Goal: Task Accomplishment & Management: Manage account settings

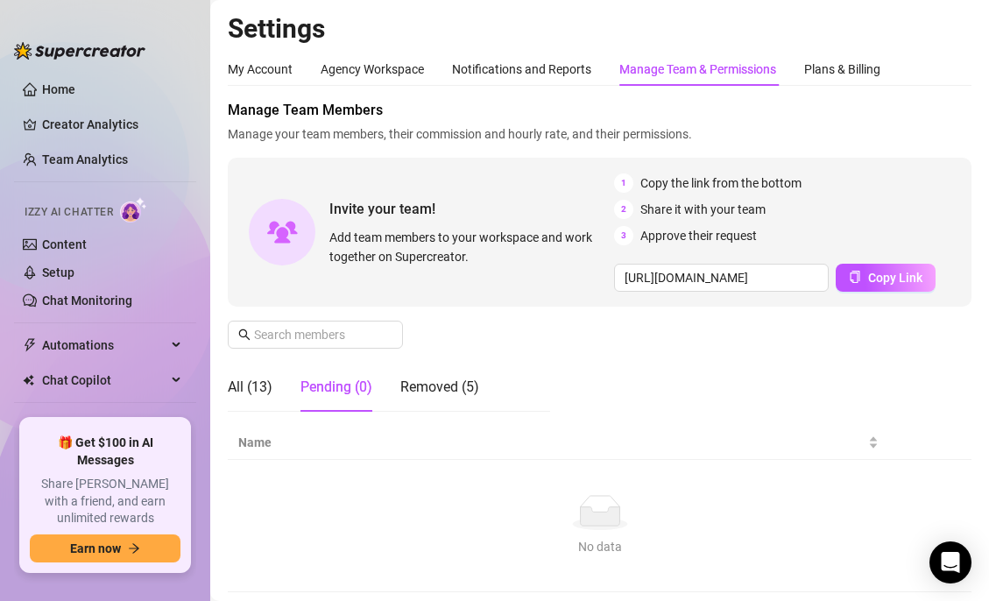
scroll to position [239, 0]
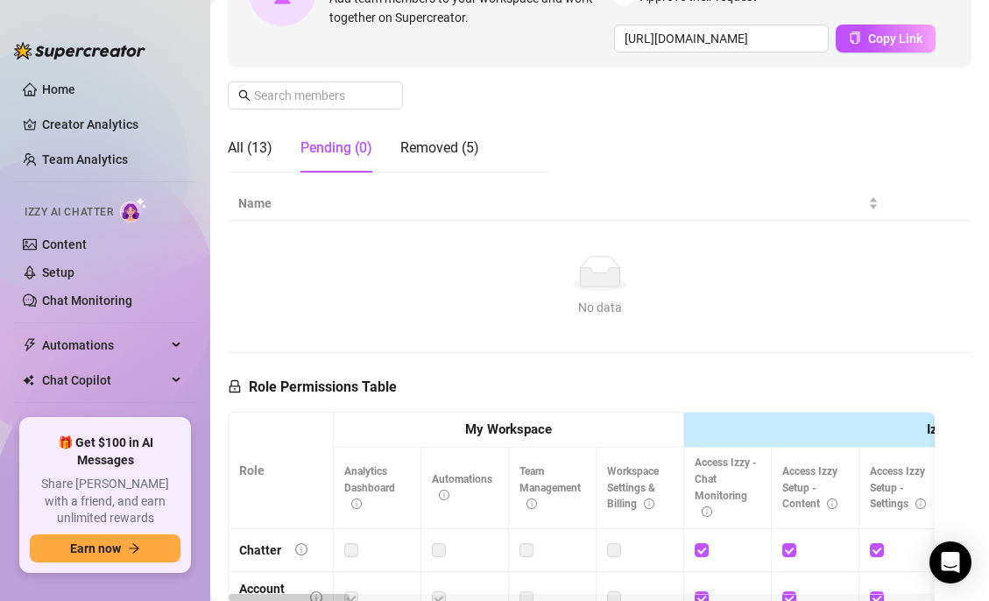
click at [569, 148] on div "Manage Team Members Manage your team members, their commission and hourly rate,…" at bounding box center [600, 24] width 744 height 326
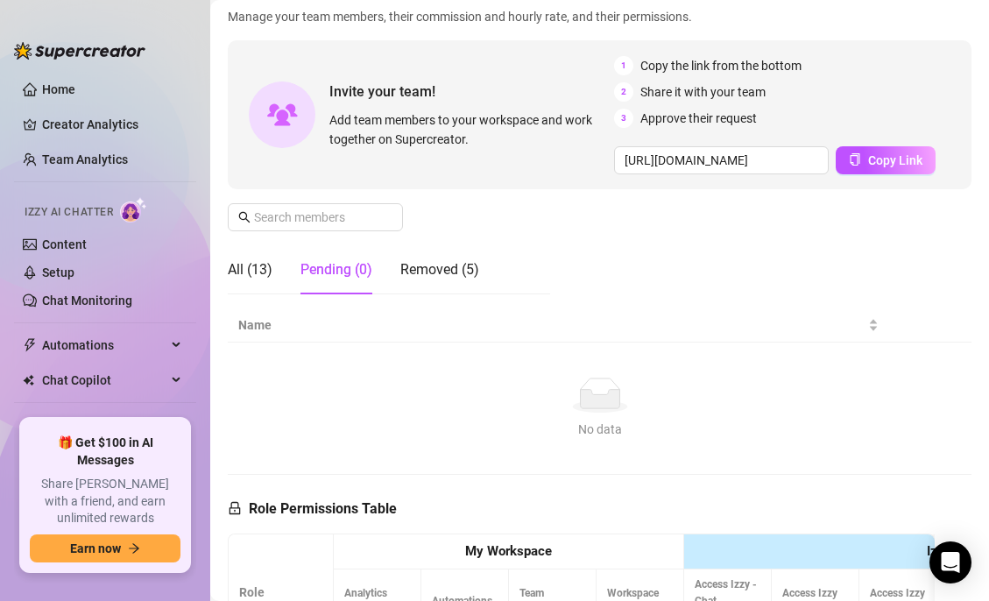
scroll to position [15, 0]
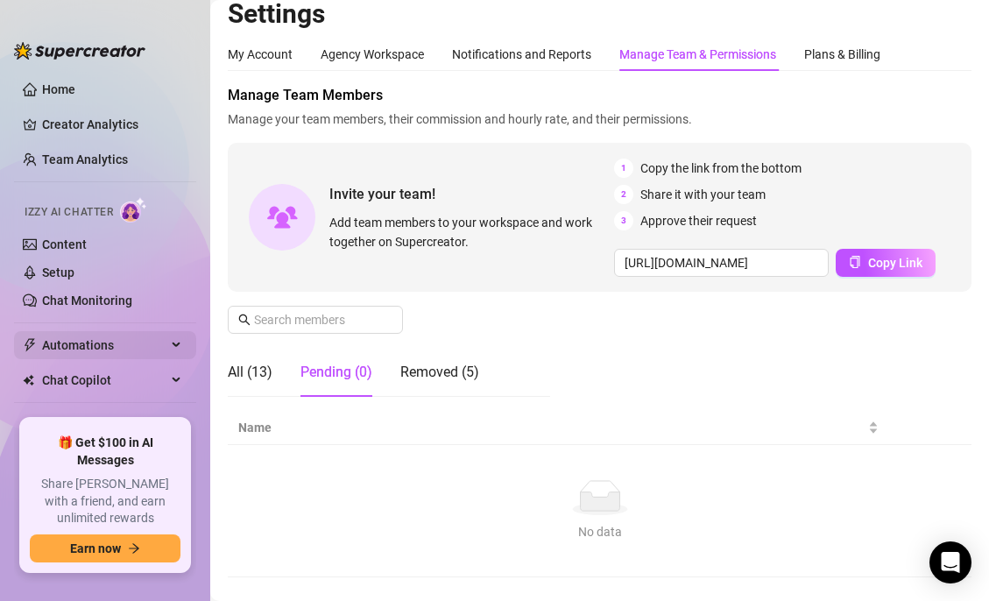
click at [76, 349] on span "Automations" at bounding box center [104, 345] width 124 height 28
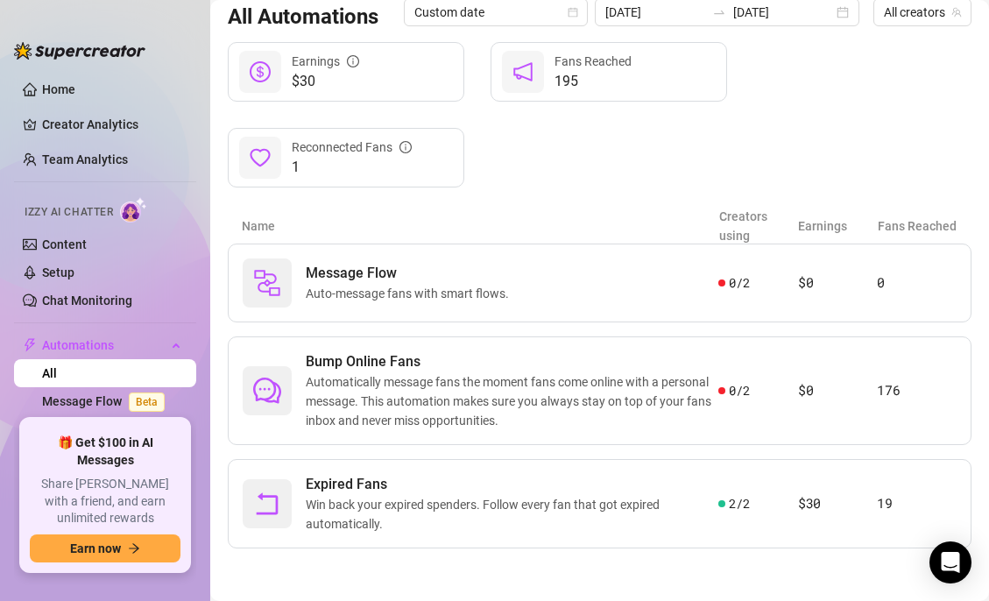
click at [117, 223] on div "Izzy AI Chatter" at bounding box center [104, 209] width 158 height 25
click at [70, 266] on link "Setup" at bounding box center [58, 272] width 32 height 14
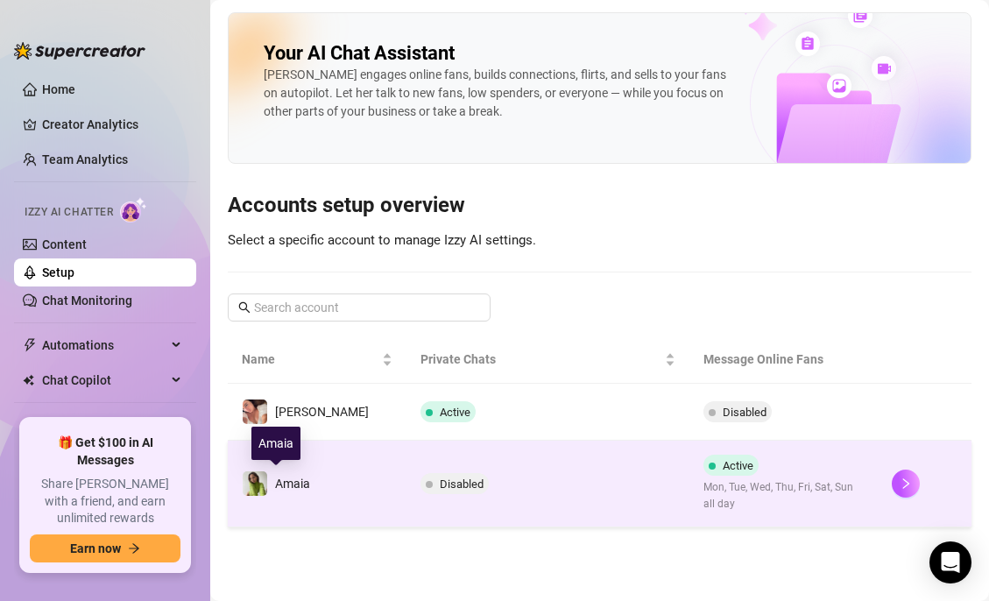
click at [301, 488] on span "Amaia" at bounding box center [292, 484] width 35 height 14
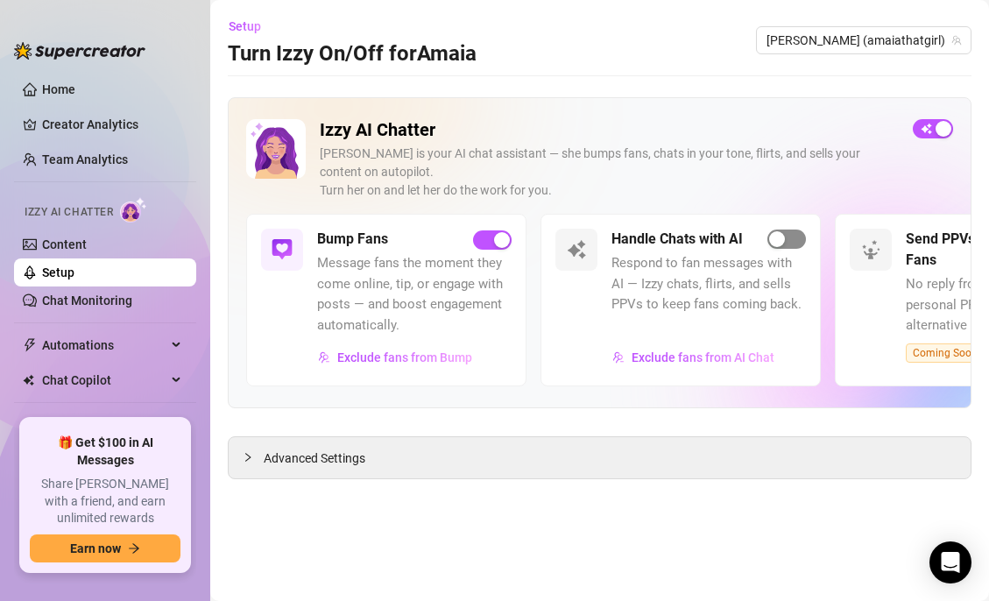
click at [790, 236] on span "button" at bounding box center [786, 239] width 39 height 19
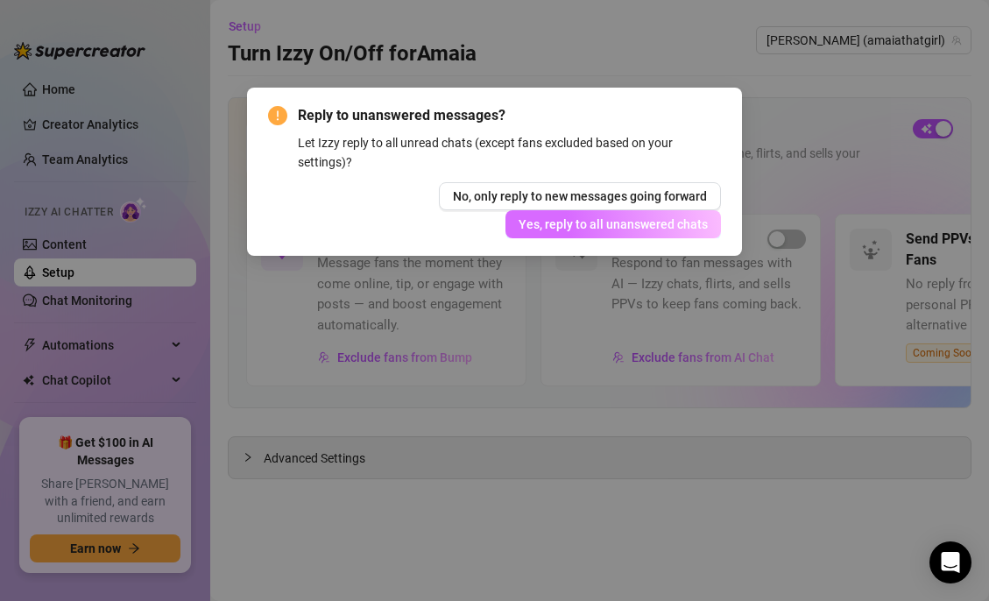
click at [628, 229] on span "Yes, reply to all unanswered chats" at bounding box center [613, 224] width 189 height 14
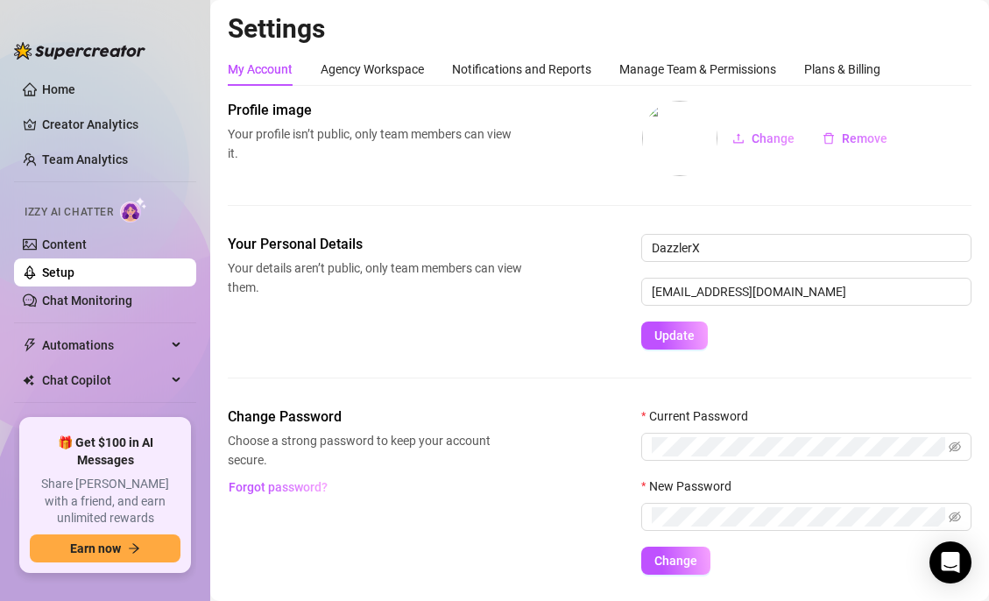
scroll to position [48, 0]
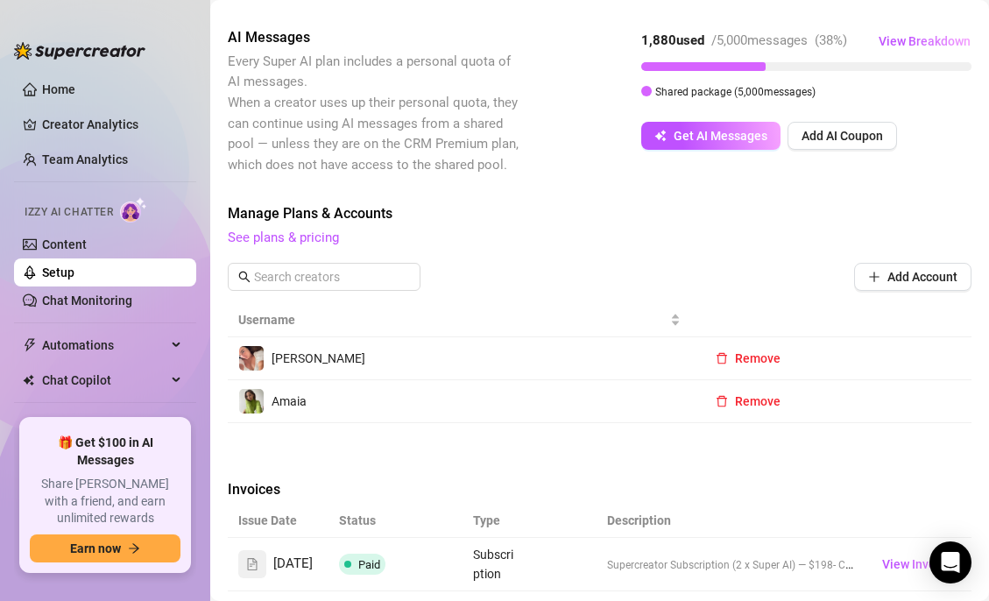
scroll to position [2570, 0]
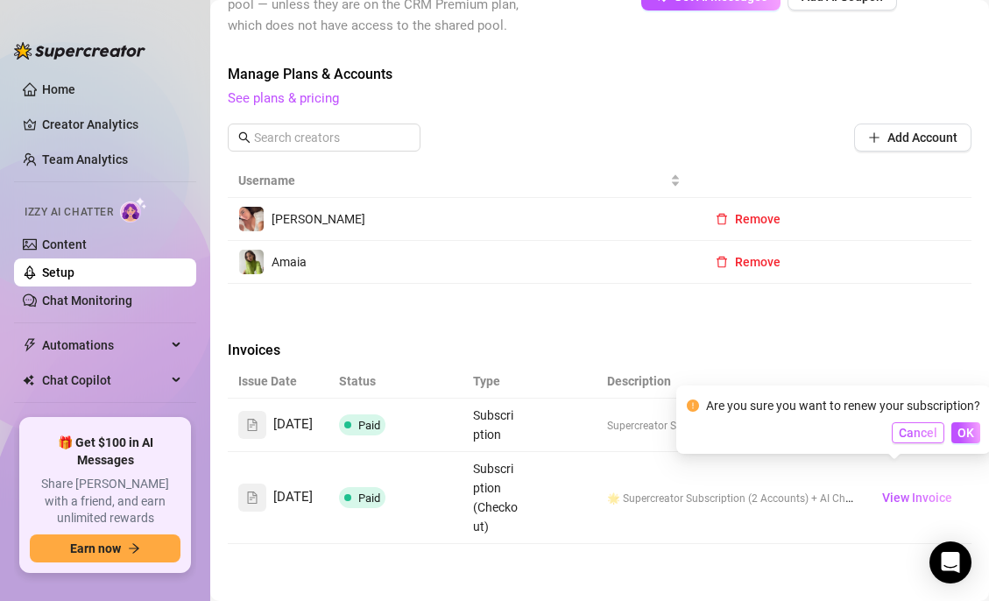
click at [909, 428] on span "Cancel" at bounding box center [918, 433] width 39 height 14
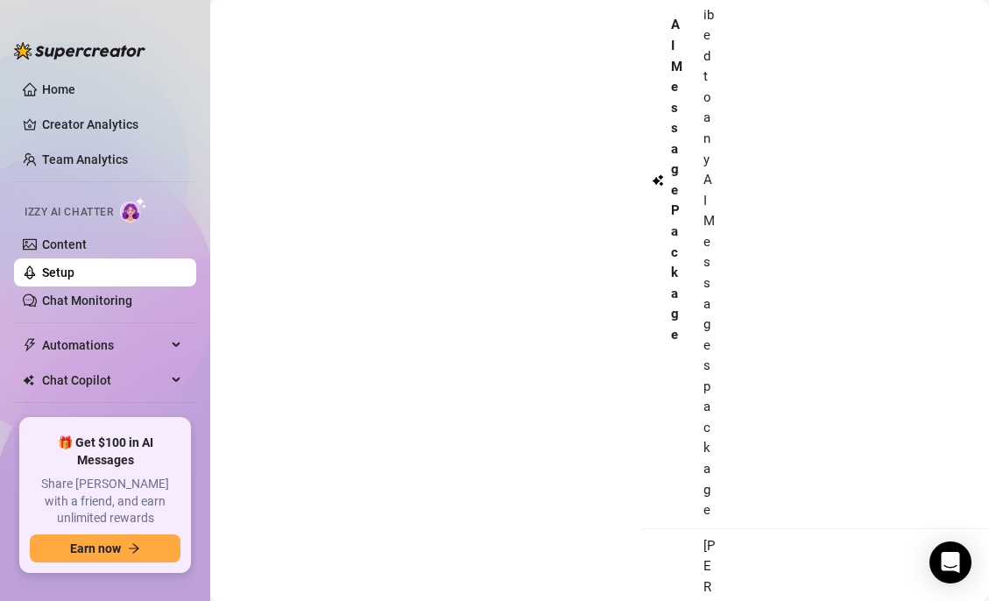
scroll to position [74, 0]
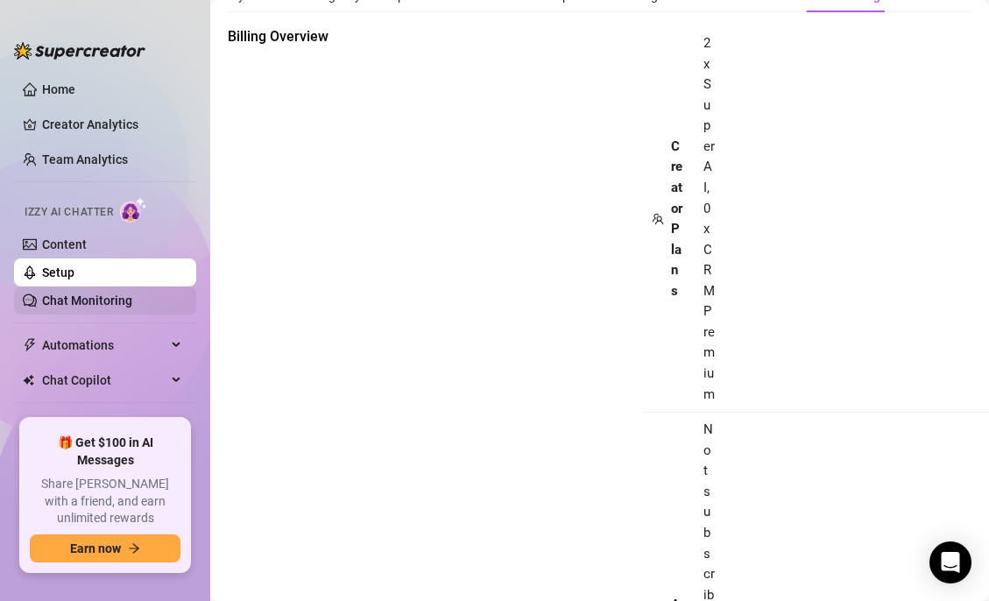
click at [95, 300] on link "Chat Monitoring" at bounding box center [87, 300] width 90 height 14
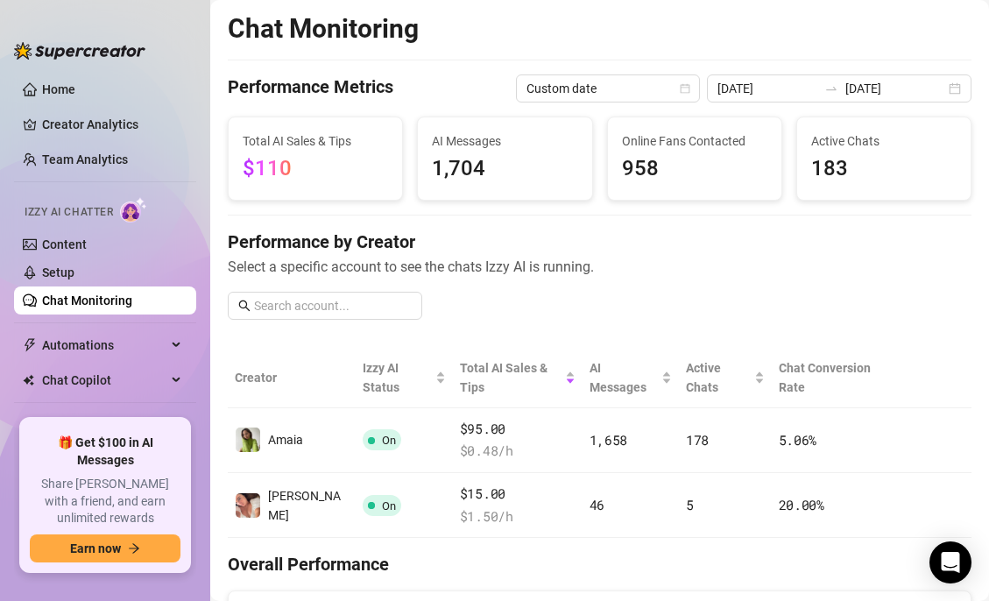
scroll to position [1, 0]
click at [701, 261] on span "Select a specific account to see the chats Izzy AI is running." at bounding box center [600, 266] width 744 height 22
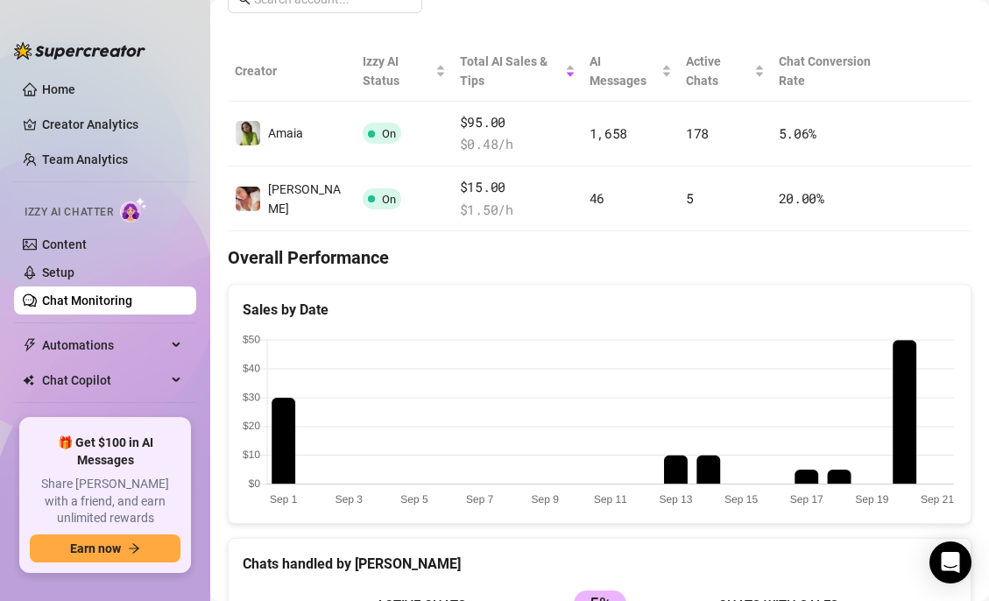
scroll to position [302, 0]
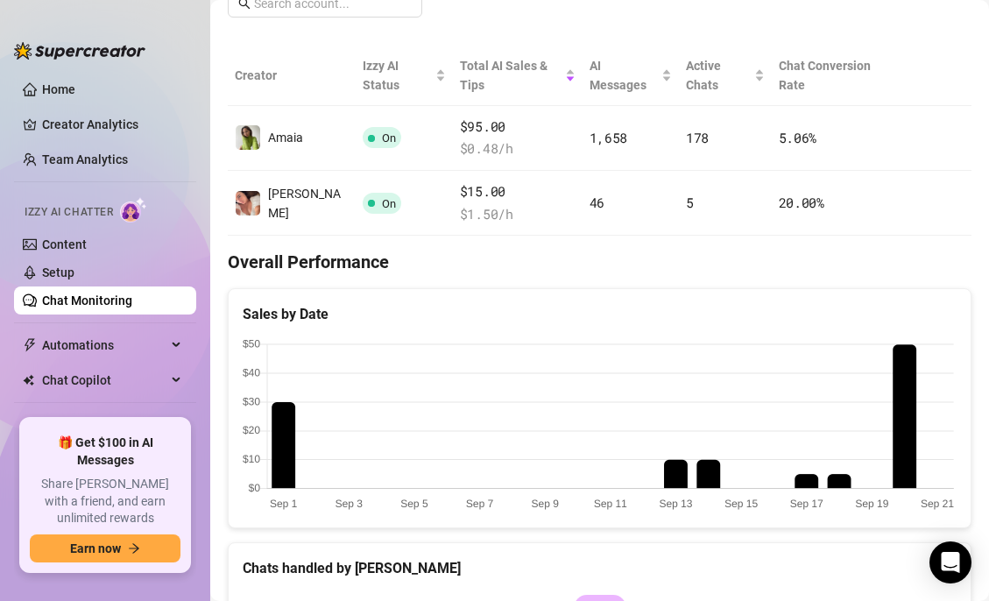
click at [89, 105] on ul "Home Creator Analytics Team Analytics Izzy AI Chatter Content Setup Chat Monito…" at bounding box center [105, 239] width 182 height 343
click at [88, 131] on link "Creator Analytics" at bounding box center [112, 124] width 140 height 28
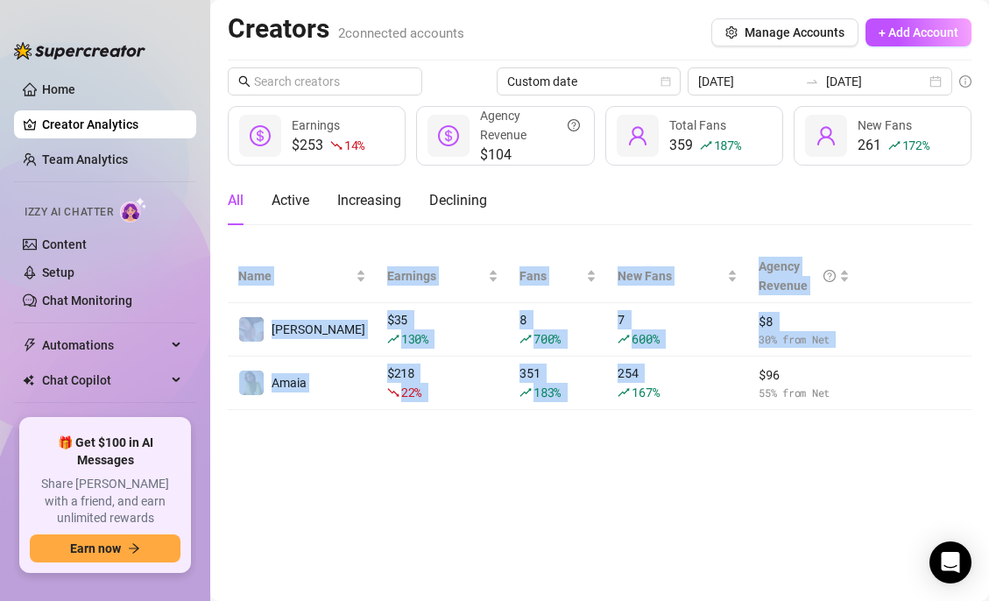
drag, startPoint x: 656, startPoint y: 234, endPoint x: 612, endPoint y: 410, distance: 181.5
click at [612, 410] on main "Creators 2 connected accounts Manage Accounts + Add Account Custom date [DATE] …" at bounding box center [599, 300] width 779 height 601
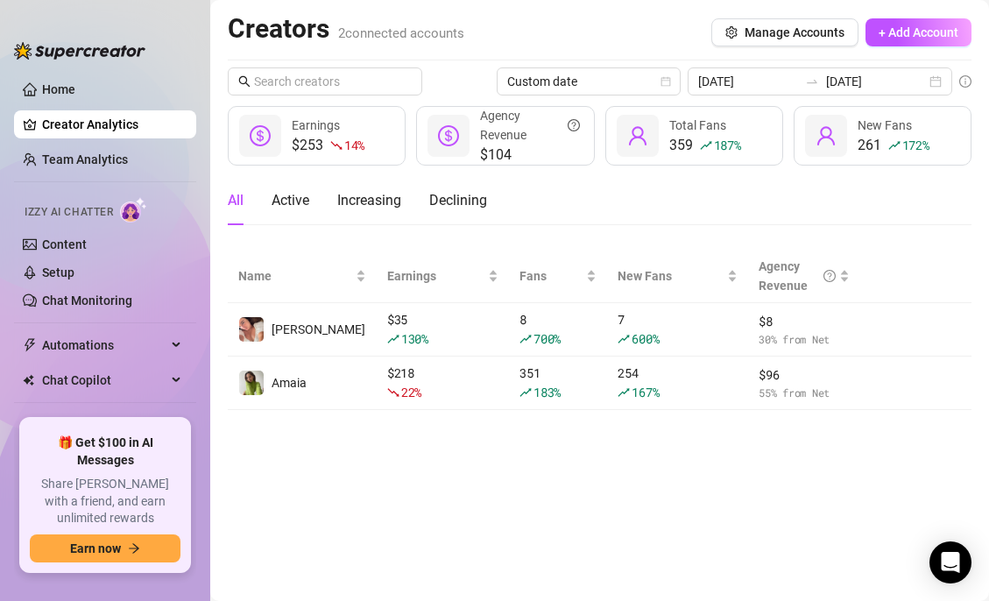
click at [461, 442] on main "Creators 2 connected accounts Manage Accounts + Add Account Custom date [DATE] …" at bounding box center [599, 300] width 779 height 601
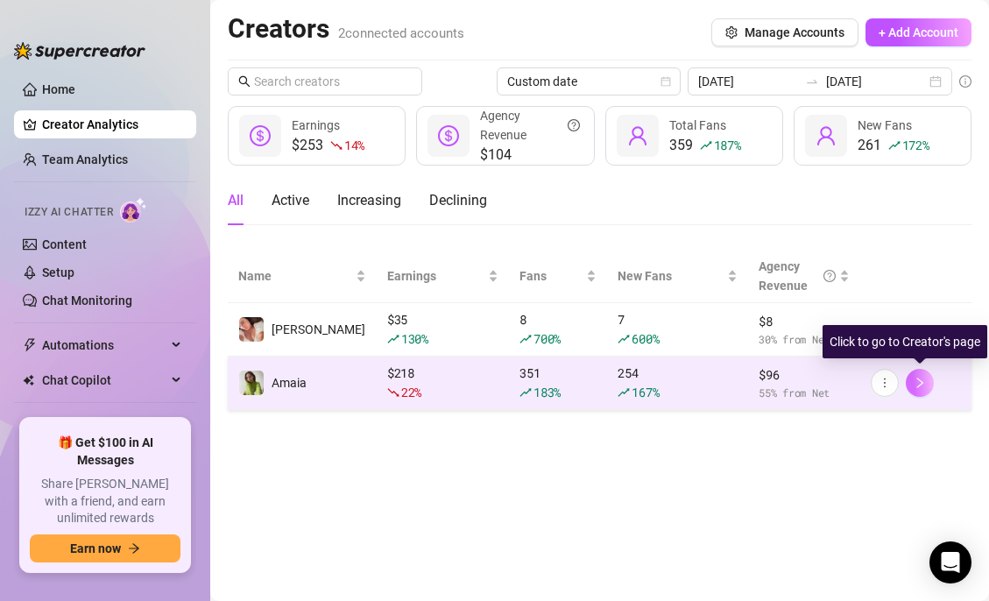
click at [920, 388] on icon "right" at bounding box center [920, 383] width 12 height 12
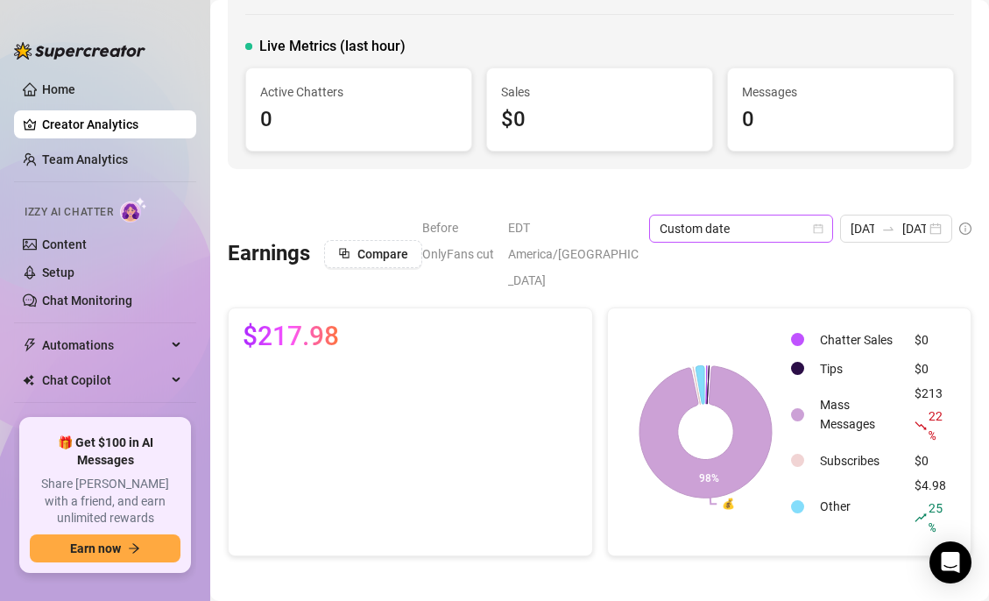
scroll to position [123, 0]
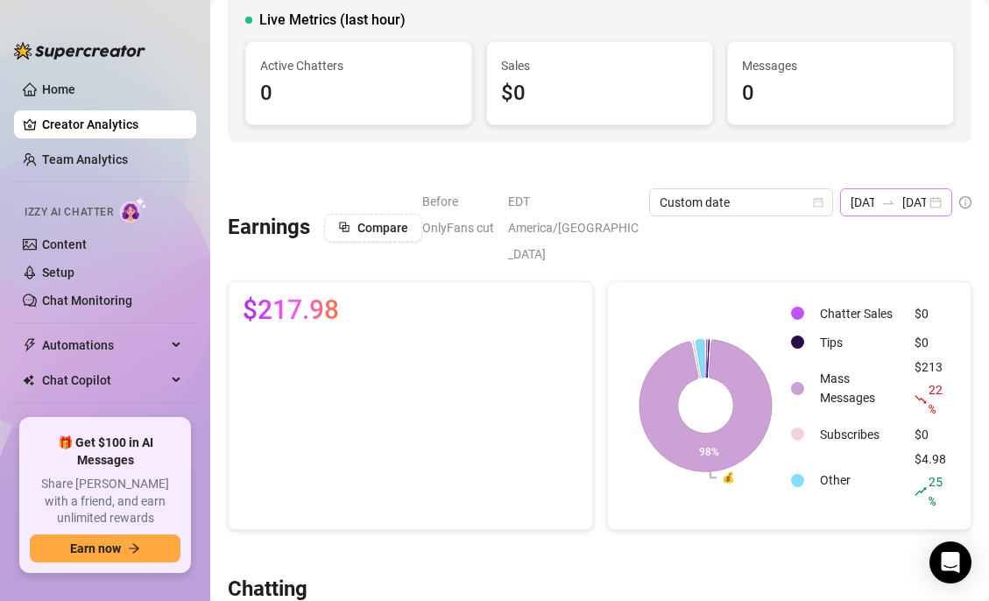
click at [881, 200] on icon "swap-right" at bounding box center [888, 202] width 14 height 14
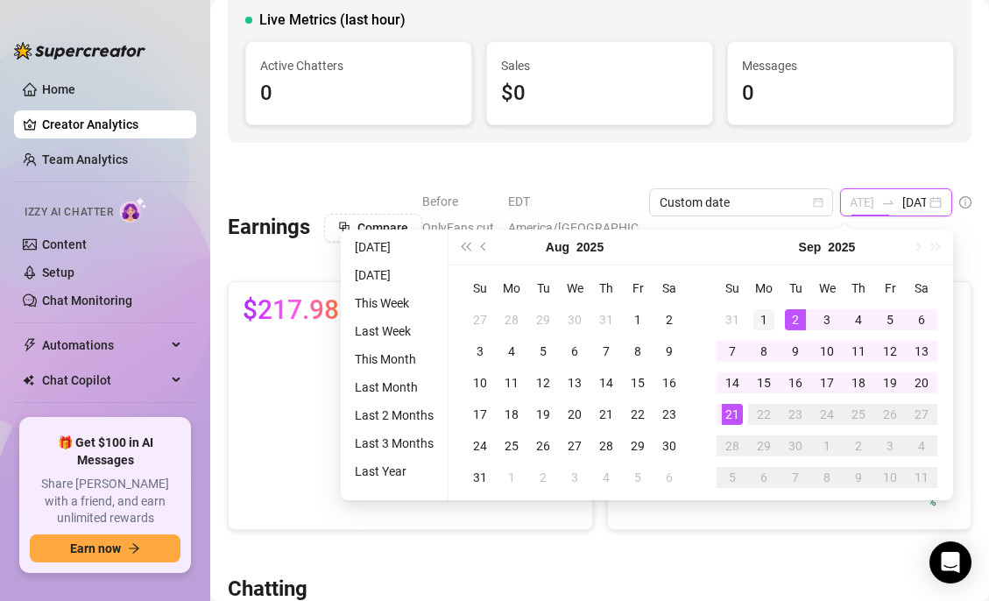
type input "[DATE]"
click at [762, 317] on div "1" at bounding box center [763, 319] width 21 height 21
type input "[DATE]"
click at [735, 413] on div "21" at bounding box center [732, 414] width 21 height 21
click at [841, 134] on div "[PERSON_NAME] (amaiathatgirl) Top 18 % 🙂 Edit Creator's Bio Live Metrics (last …" at bounding box center [600, 16] width 744 height 253
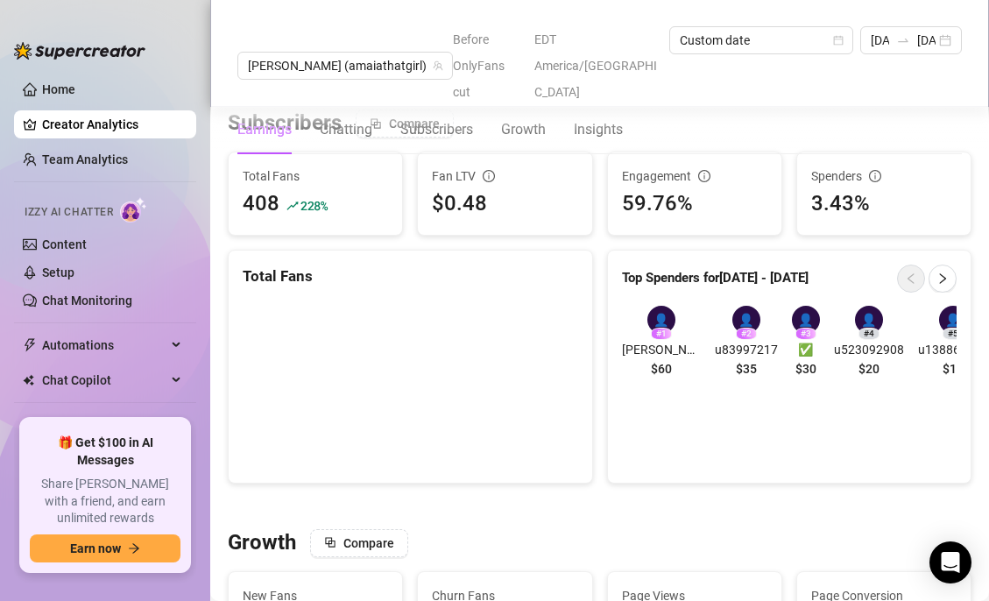
scroll to position [1075, 0]
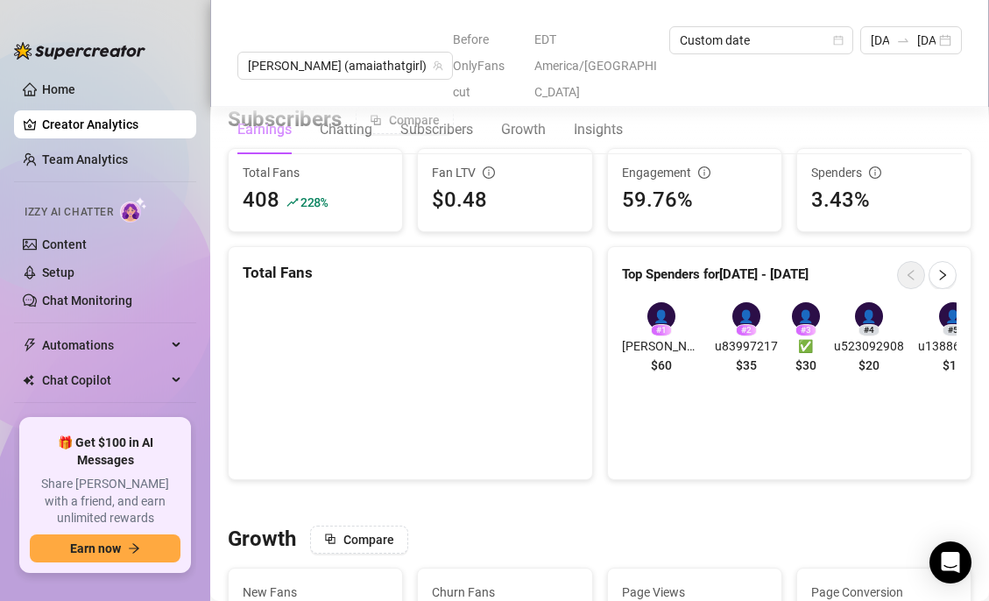
click at [479, 184] on div "$0.48" at bounding box center [504, 200] width 145 height 33
drag, startPoint x: 618, startPoint y: 175, endPoint x: 709, endPoint y: 173, distance: 91.1
click at [709, 173] on div "Engagement 59.76%" at bounding box center [694, 190] width 173 height 82
click at [709, 184] on div "59.76%" at bounding box center [694, 200] width 145 height 33
drag, startPoint x: 709, startPoint y: 173, endPoint x: 600, endPoint y: 173, distance: 108.6
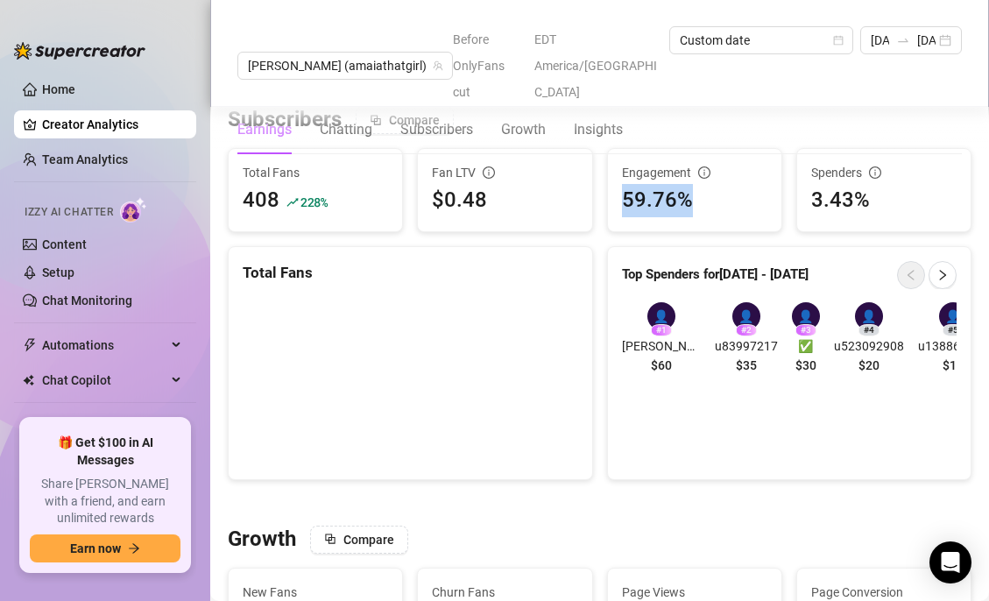
click at [600, 173] on div "Engagement 59.76%" at bounding box center [694, 190] width 189 height 84
drag, startPoint x: 597, startPoint y: 173, endPoint x: 720, endPoint y: 177, distance: 123.6
click at [720, 177] on div "Subscribers Compare Total Fans 408 228 % Fan LTV $0.48 Engagement 59.76% Spende…" at bounding box center [600, 292] width 758 height 373
click at [720, 184] on div "59.76%" at bounding box center [694, 200] width 145 height 33
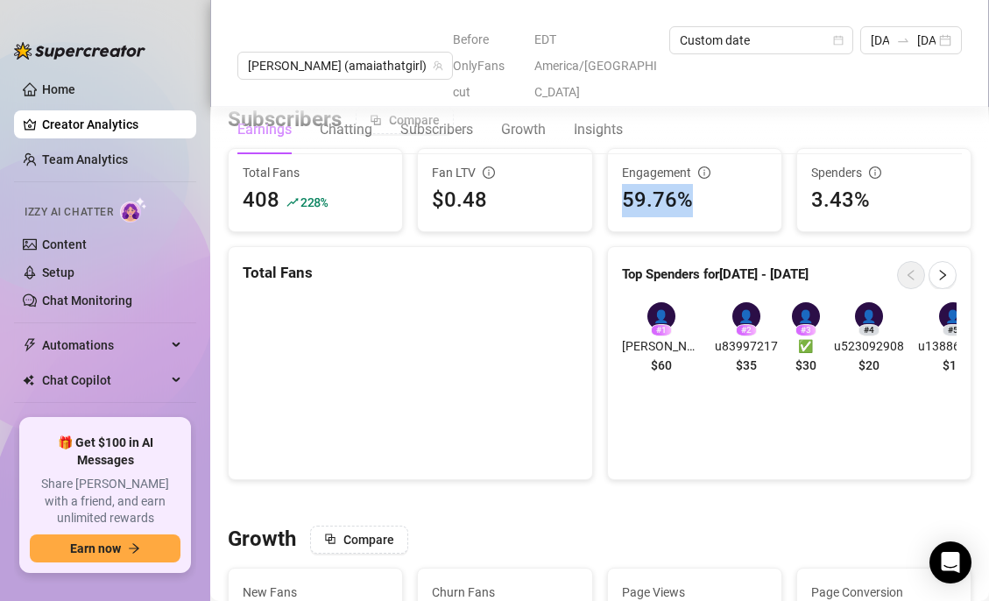
drag, startPoint x: 731, startPoint y: 177, endPoint x: 624, endPoint y: 161, distance: 108.0
click at [624, 184] on div "59.76%" at bounding box center [694, 200] width 145 height 33
drag, startPoint x: 617, startPoint y: 151, endPoint x: 736, endPoint y: 197, distance: 127.9
click at [736, 197] on div "Engagement 59.76%" at bounding box center [694, 190] width 173 height 82
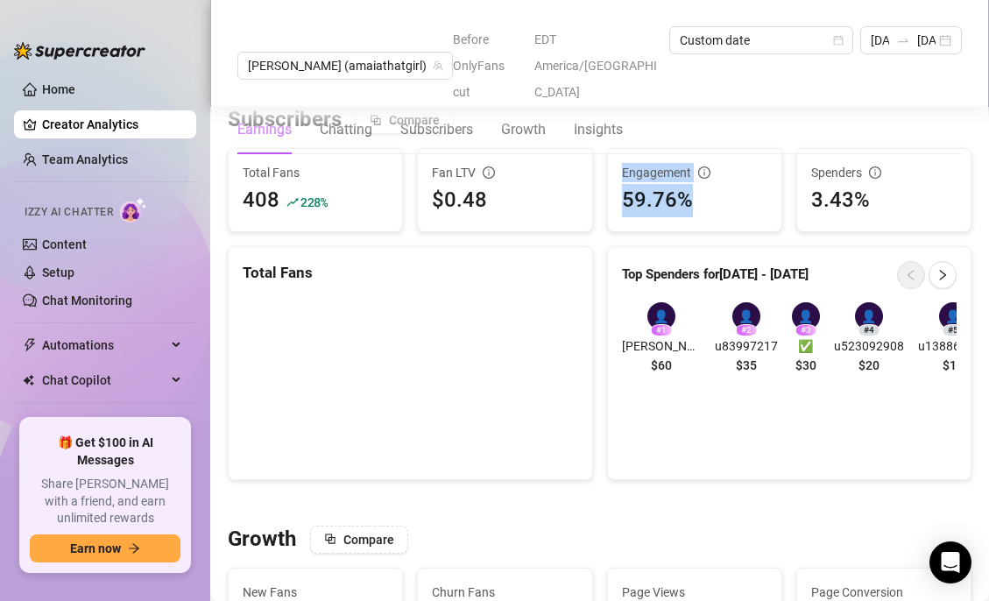
click at [736, 197] on div "Engagement 59.76%" at bounding box center [694, 190] width 173 height 82
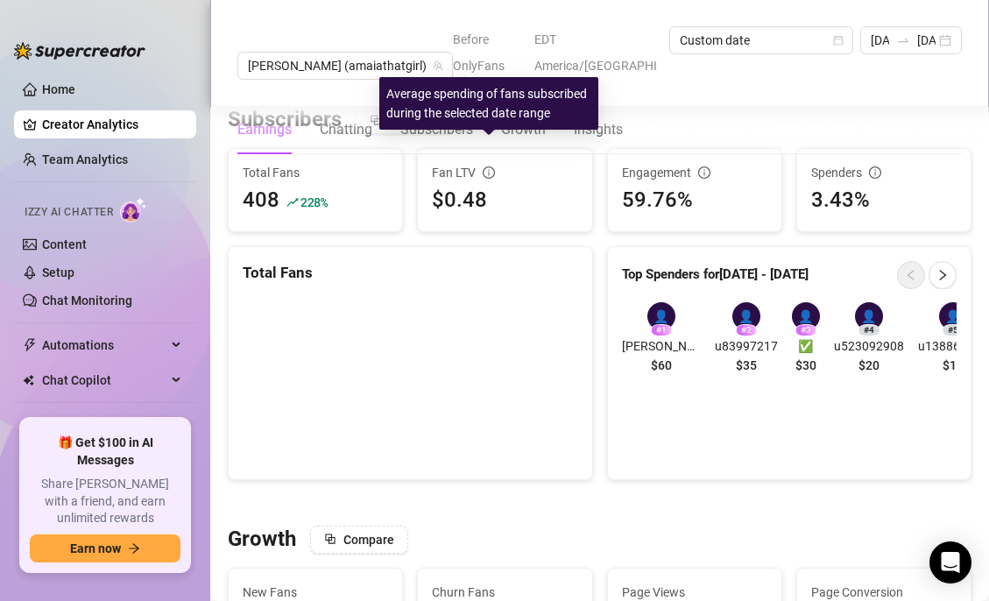
click at [486, 166] on icon "info-circle" at bounding box center [489, 172] width 12 height 12
click at [489, 166] on icon "info-circle" at bounding box center [489, 172] width 12 height 12
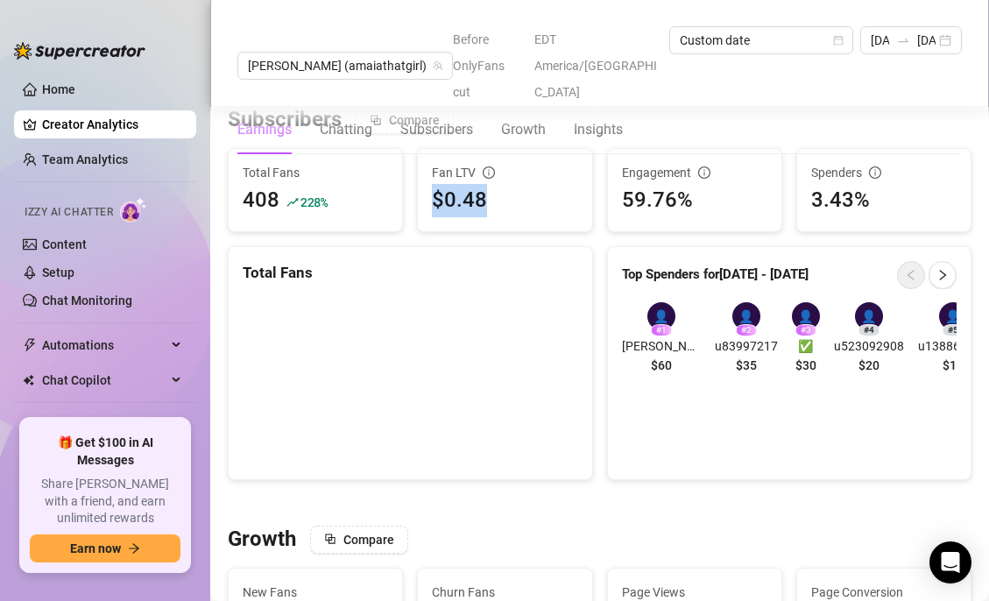
drag, startPoint x: 493, startPoint y: 201, endPoint x: 435, endPoint y: 166, distance: 68.1
click at [435, 166] on div "Fan LTV $0.48" at bounding box center [504, 190] width 173 height 82
click at [435, 184] on div "$0.48" at bounding box center [504, 200] width 145 height 33
drag, startPoint x: 428, startPoint y: 172, endPoint x: 503, endPoint y: 187, distance: 76.8
click at [503, 187] on div "Fan LTV $0.48" at bounding box center [504, 190] width 173 height 82
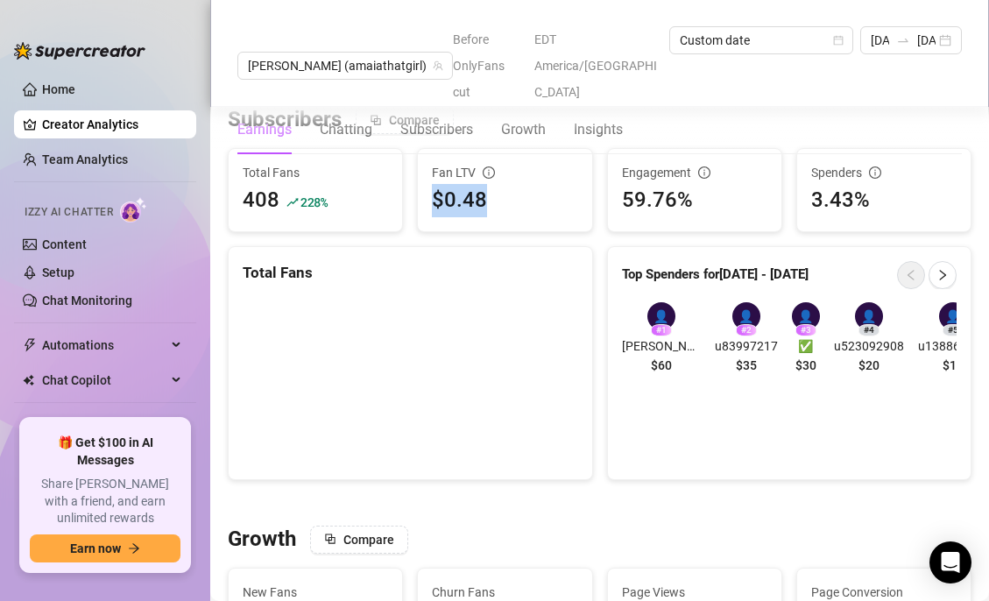
click at [503, 187] on div "$0.48" at bounding box center [504, 200] width 145 height 33
drag, startPoint x: 529, startPoint y: 182, endPoint x: 415, endPoint y: 181, distance: 113.9
click at [415, 181] on div "Fan LTV $0.48" at bounding box center [504, 190] width 189 height 84
click at [425, 194] on div "Fan LTV $0.48" at bounding box center [504, 190] width 173 height 82
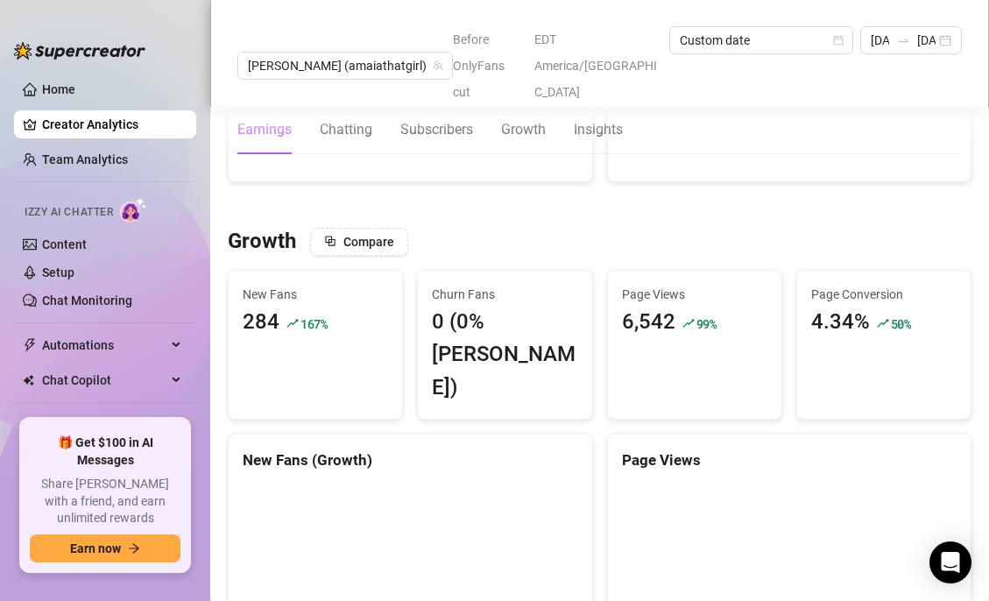
scroll to position [1376, 0]
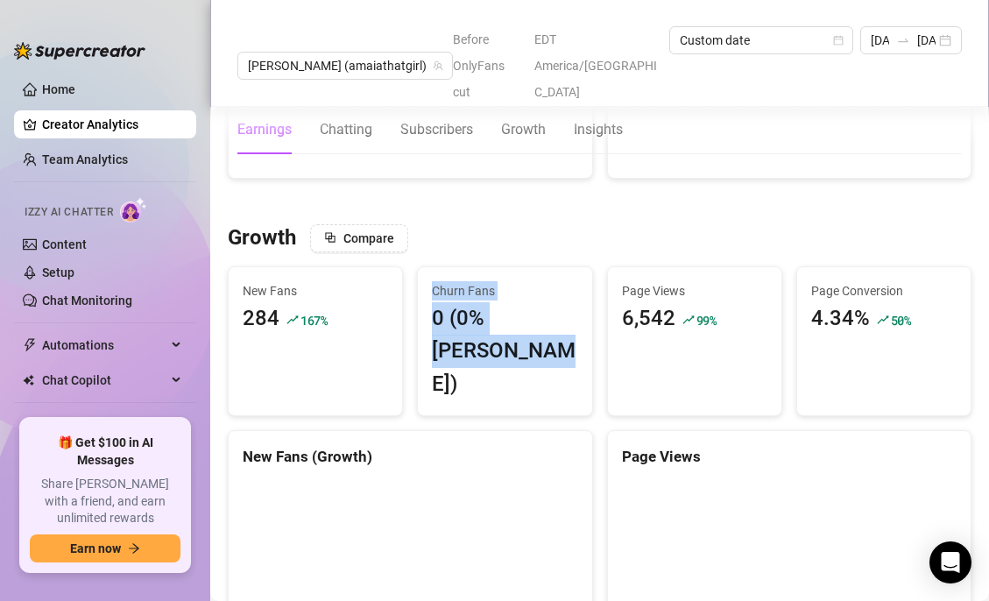
drag, startPoint x: 560, startPoint y: 347, endPoint x: 561, endPoint y: 232, distance: 114.8
drag, startPoint x: 550, startPoint y: 230, endPoint x: 549, endPoint y: 328, distance: 97.2
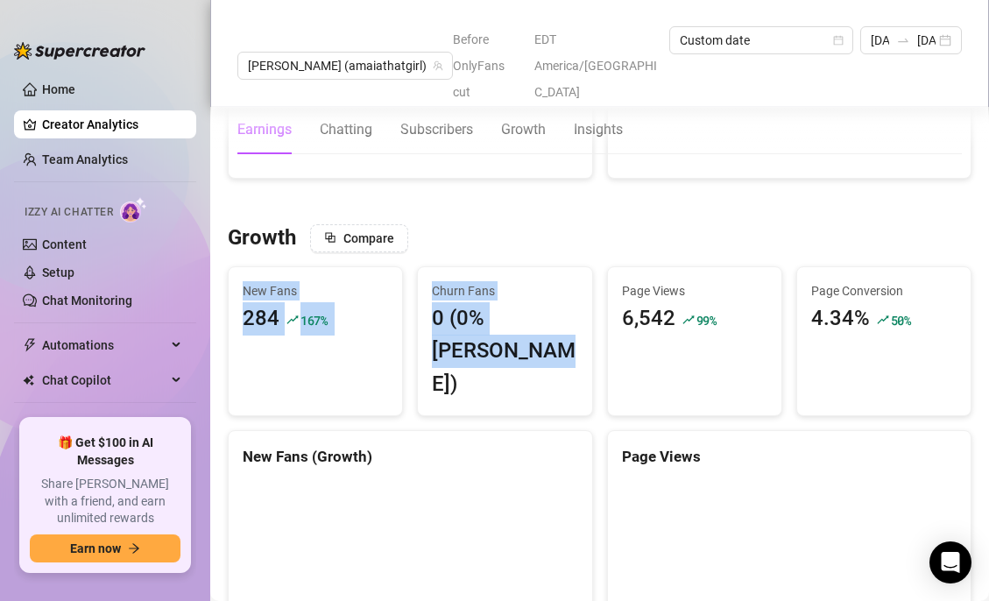
click at [549, 328] on div "0 (0% [PERSON_NAME])" at bounding box center [504, 351] width 145 height 99
drag, startPoint x: 549, startPoint y: 328, endPoint x: 562, endPoint y: 225, distance: 103.2
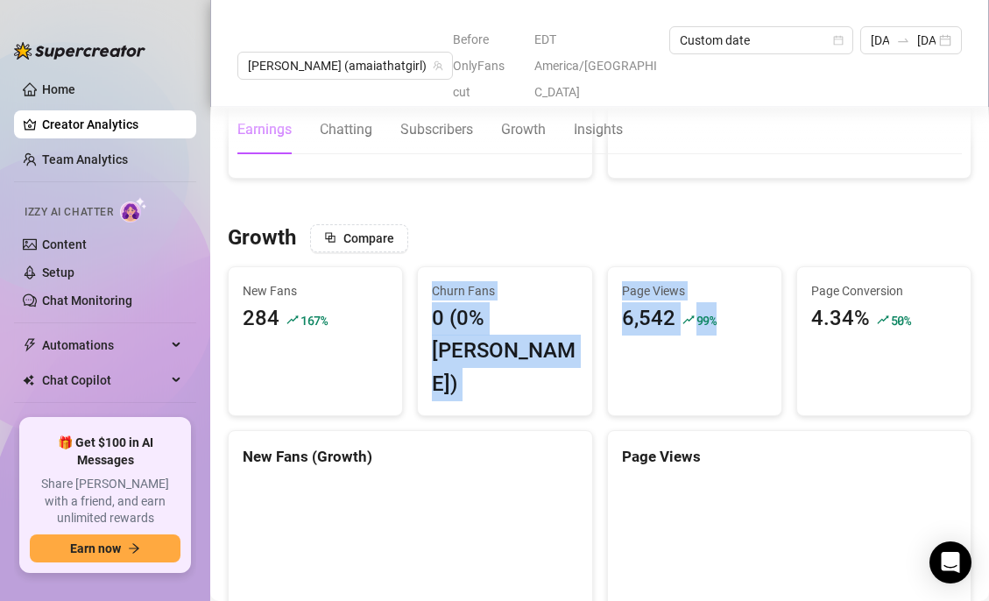
drag, startPoint x: 561, startPoint y: 235, endPoint x: 735, endPoint y: 314, distance: 191.3
click at [735, 314] on div "Page Views 6,542 99 %" at bounding box center [694, 308] width 173 height 82
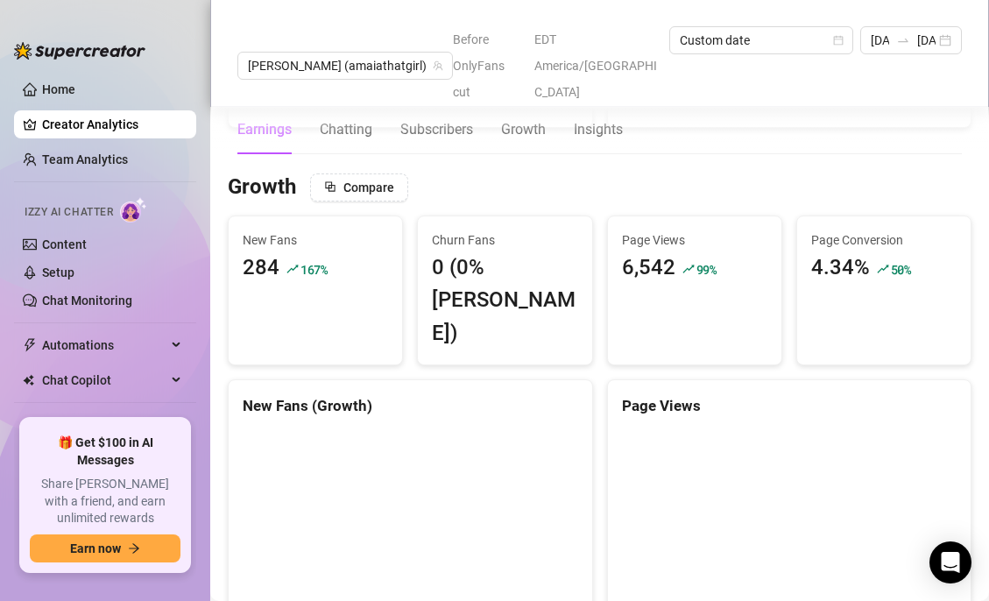
scroll to position [1429, 0]
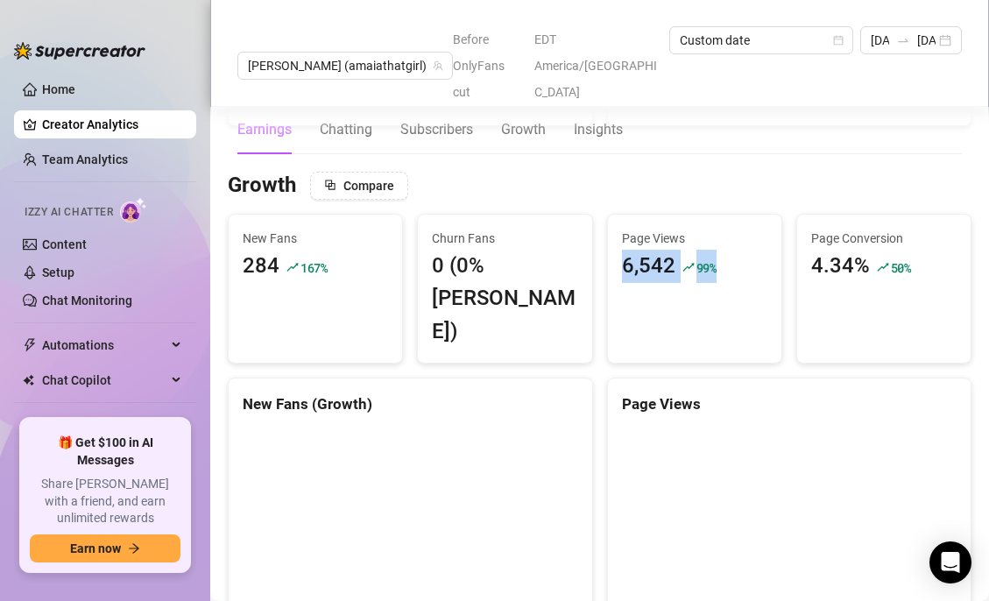
drag, startPoint x: 746, startPoint y: 285, endPoint x: 760, endPoint y: 208, distance: 78.5
click at [760, 214] on div "Page Views 6,542 99 %" at bounding box center [694, 289] width 175 height 150
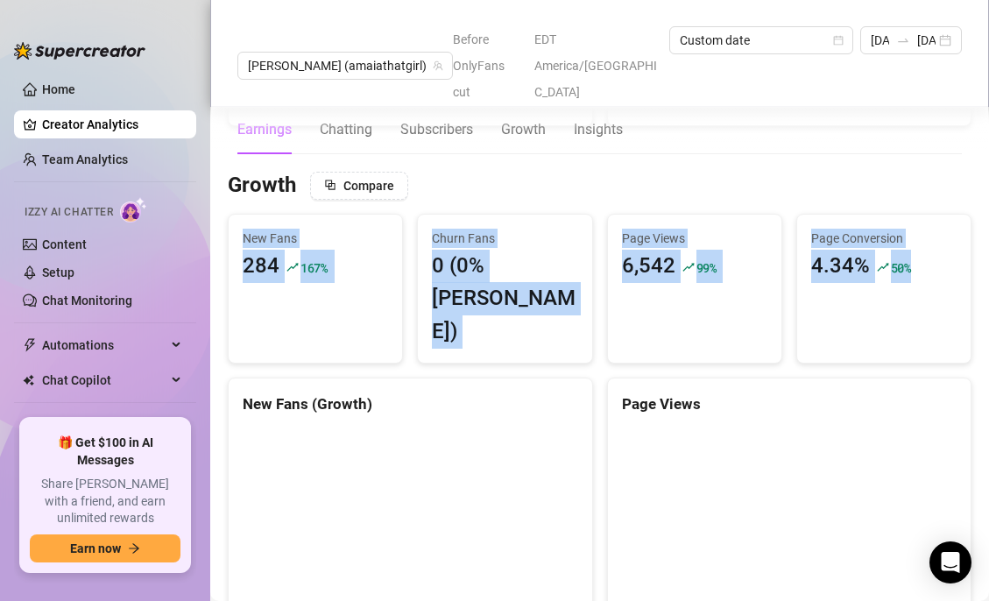
drag, startPoint x: 761, startPoint y: 169, endPoint x: 912, endPoint y: 261, distance: 176.5
click at [912, 265] on div "Page Conversion 4.34% 50 %" at bounding box center [883, 256] width 173 height 82
drag, startPoint x: 918, startPoint y: 266, endPoint x: 900, endPoint y: 166, distance: 102.4
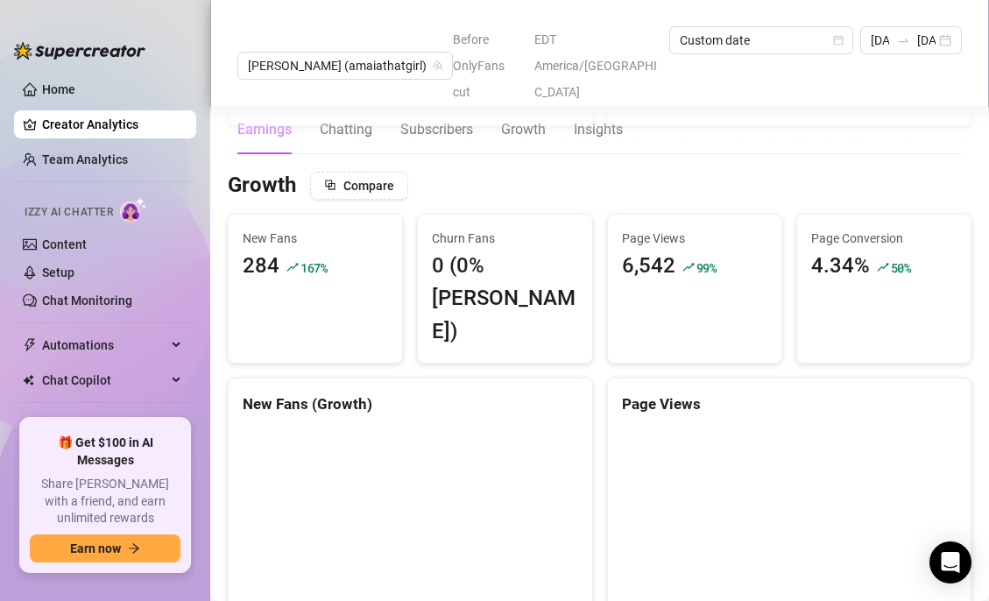
click at [891, 172] on div "Growth Compare" at bounding box center [600, 186] width 744 height 28
click at [446, 229] on span "Churn Fans" at bounding box center [504, 238] width 145 height 19
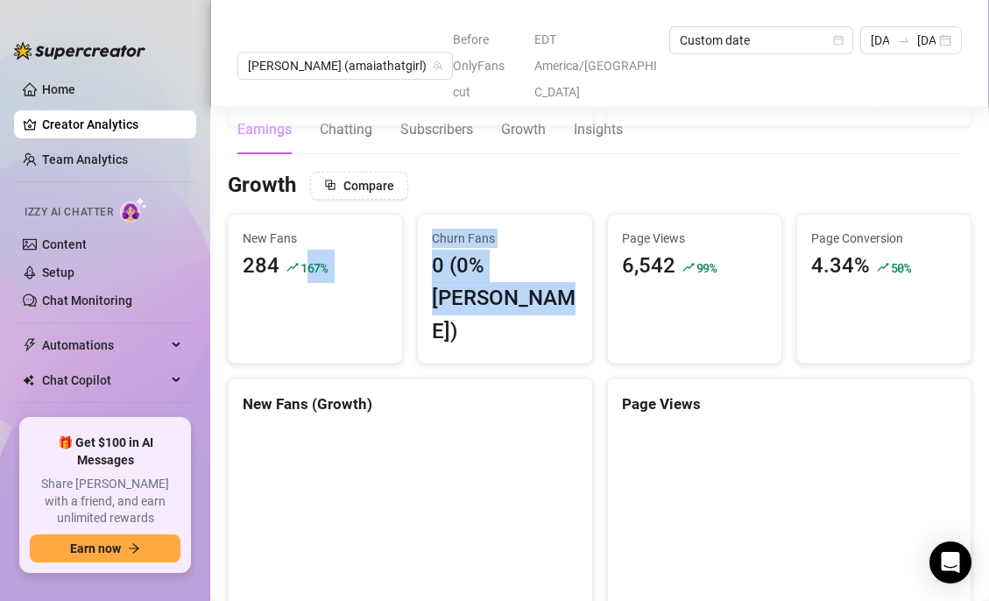
drag, startPoint x: 304, startPoint y: 248, endPoint x: 562, endPoint y: 290, distance: 261.0
click at [562, 290] on div "Churn Fans 0 (0% [PERSON_NAME])" at bounding box center [504, 289] width 173 height 148
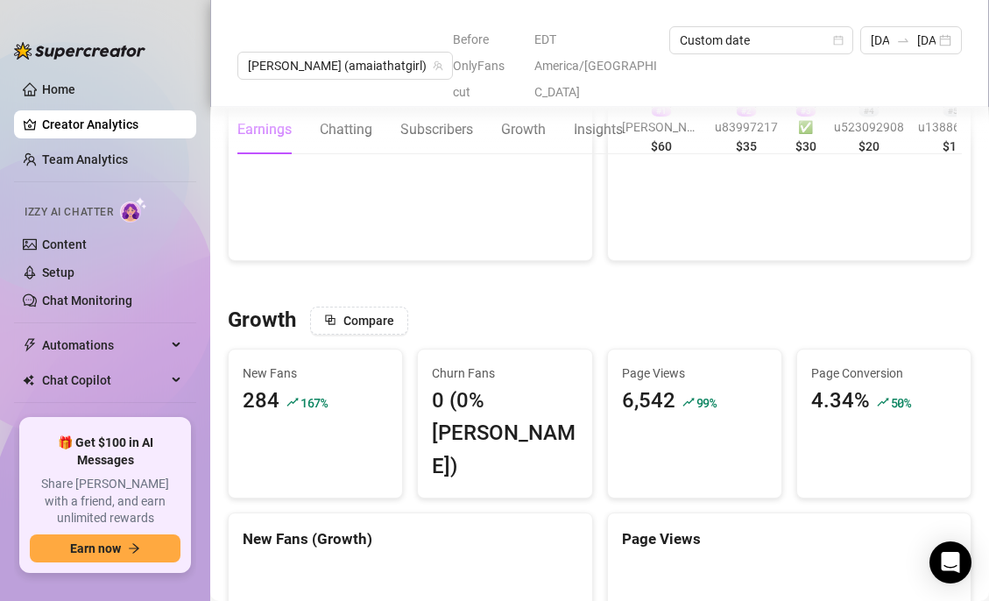
scroll to position [1046, 0]
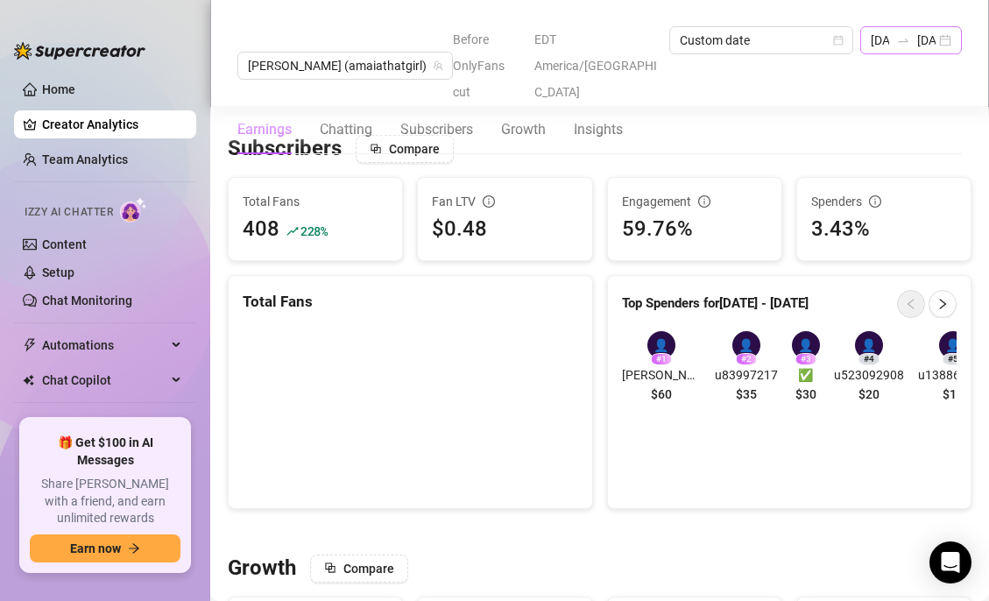
click at [889, 39] on div at bounding box center [903, 40] width 28 height 14
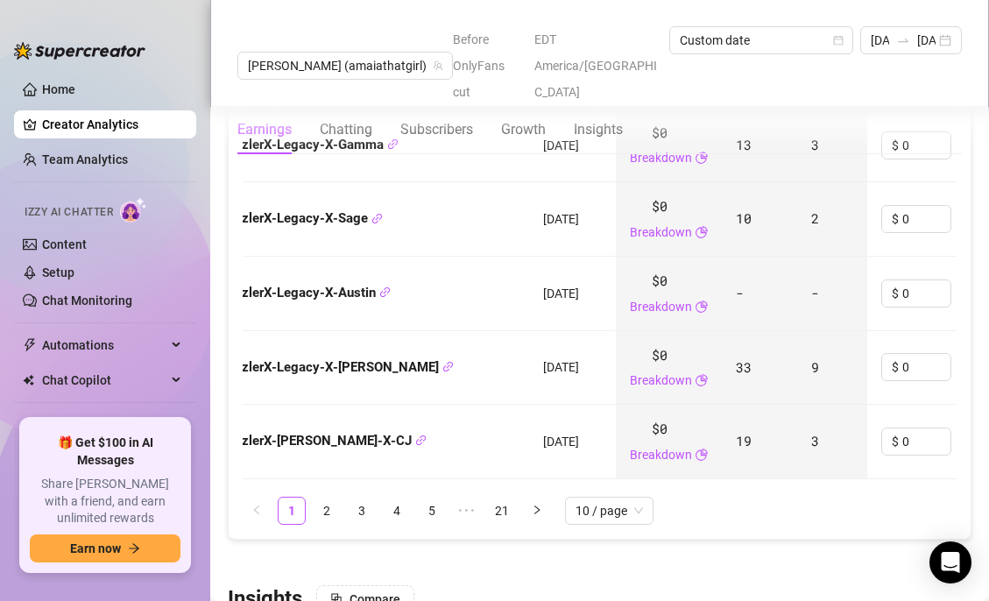
scroll to position [2464, 0]
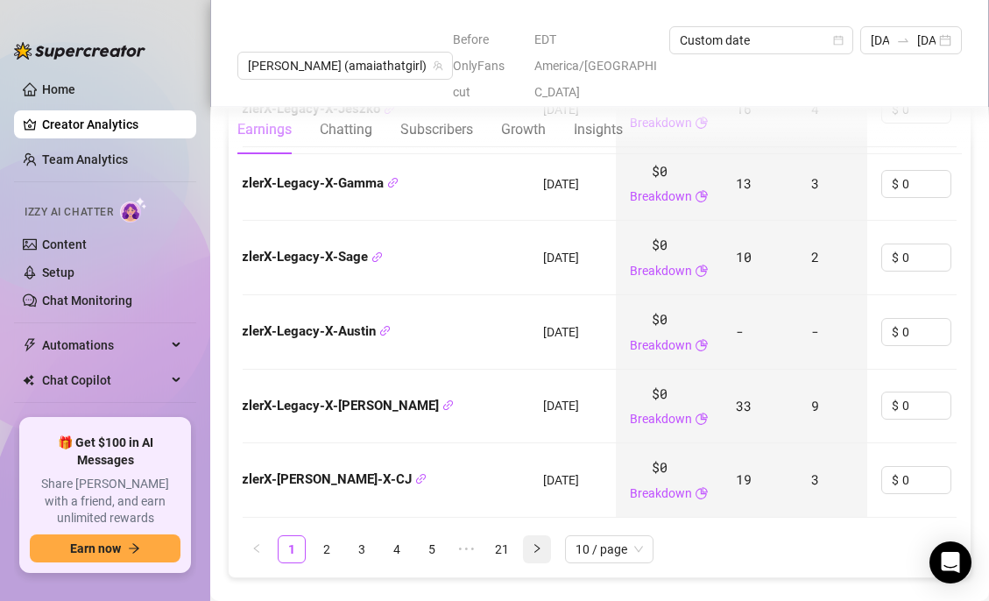
click at [538, 544] on icon "right" at bounding box center [536, 548] width 5 height 9
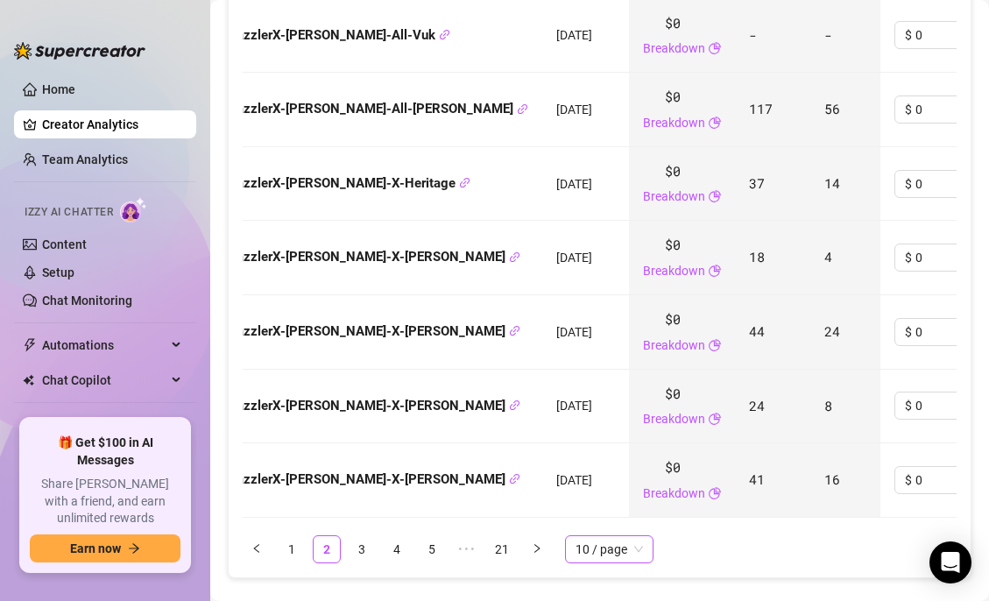
click at [604, 536] on span "10 / page" at bounding box center [609, 549] width 67 height 26
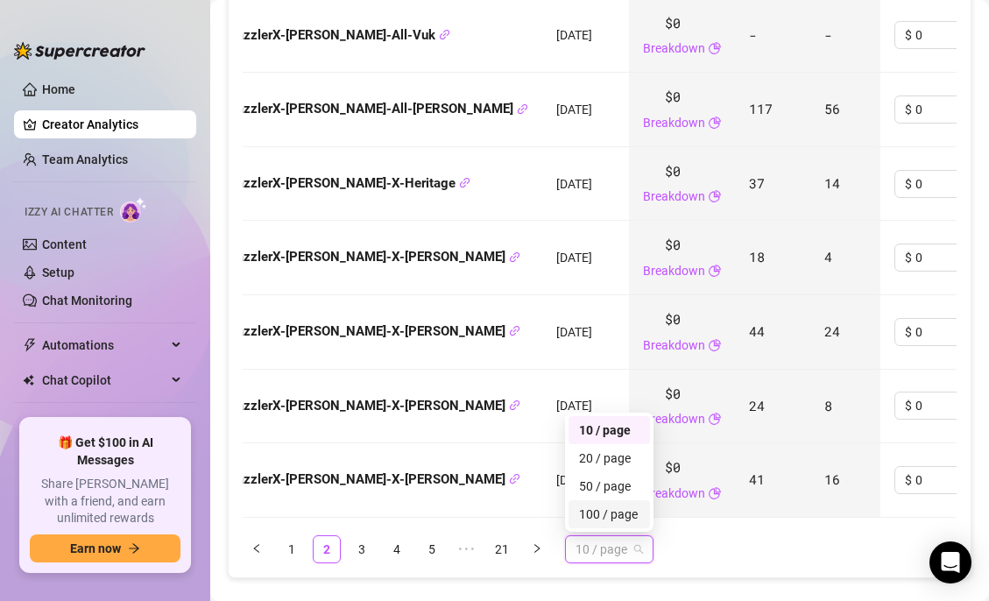
click at [614, 500] on div "100 / page" at bounding box center [609, 514] width 81 height 28
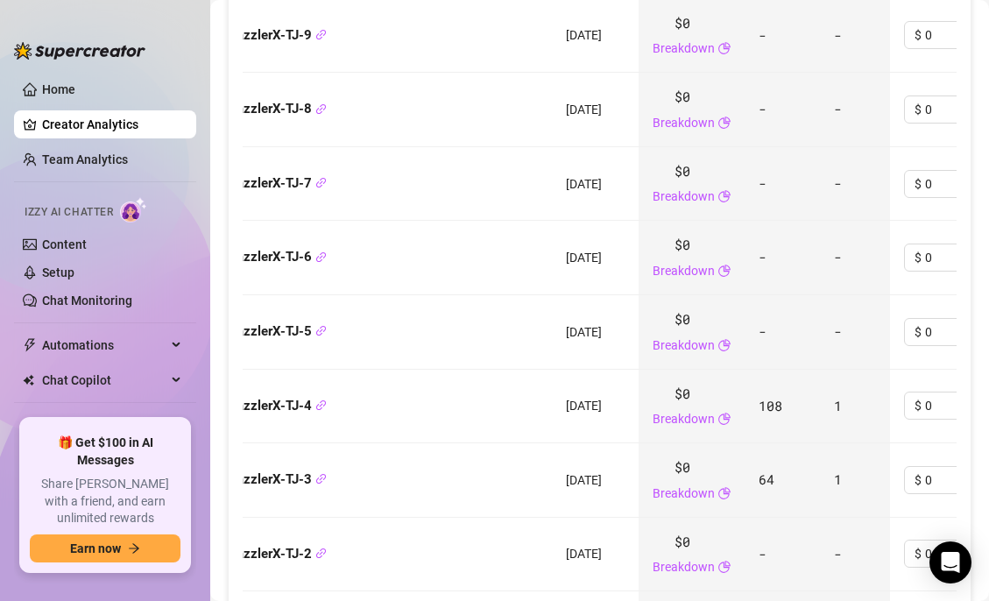
click at [282, 225] on td "DazzlerX-TJ-6" at bounding box center [378, 258] width 347 height 74
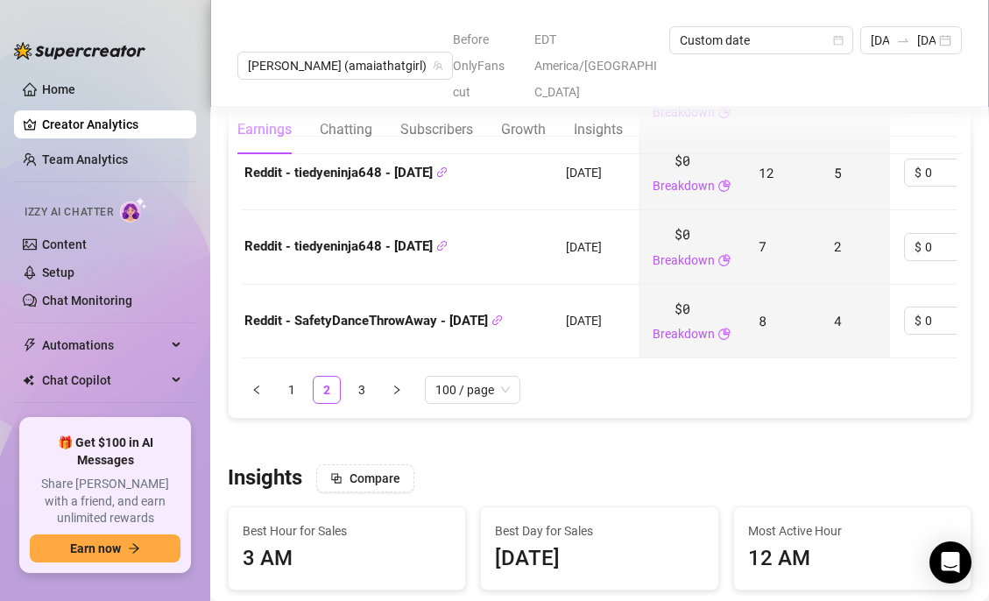
scroll to position [9159, 0]
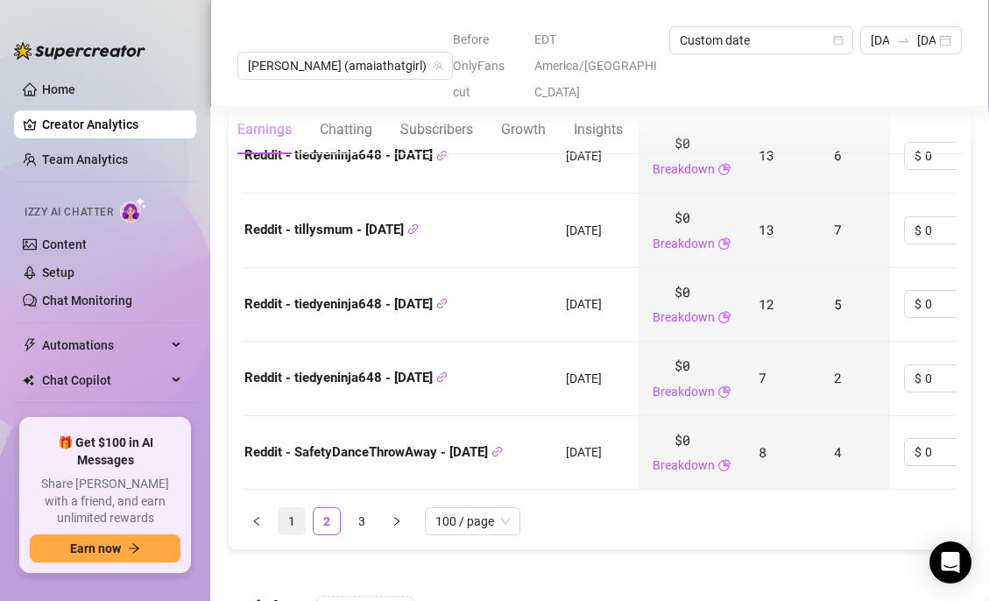
click at [294, 508] on link "1" at bounding box center [292, 521] width 26 height 26
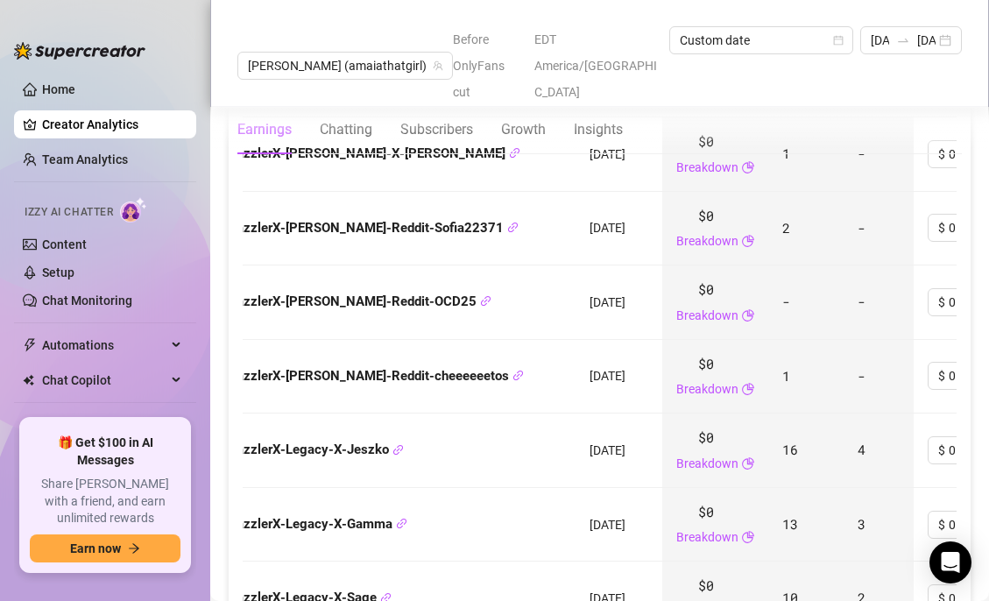
scroll to position [1787, 0]
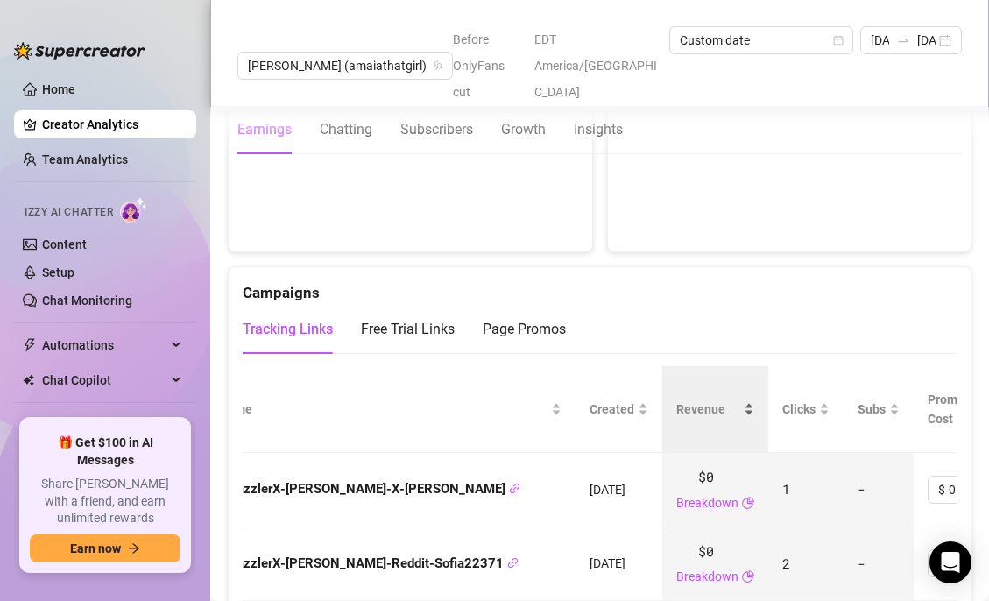
click at [676, 399] on div "Revenue" at bounding box center [715, 408] width 78 height 19
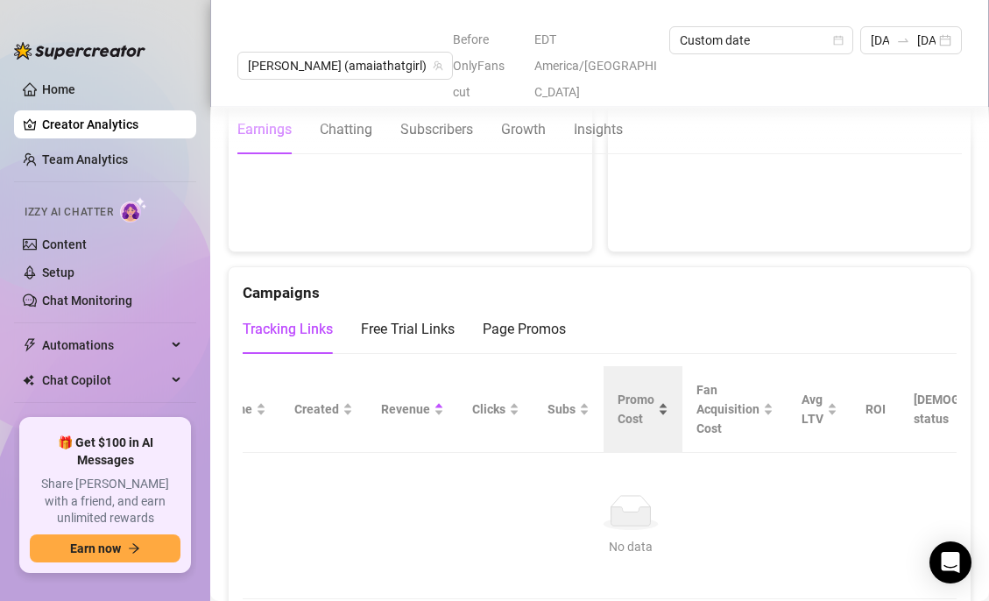
click at [659, 390] on div "Promo Cost" at bounding box center [643, 409] width 51 height 39
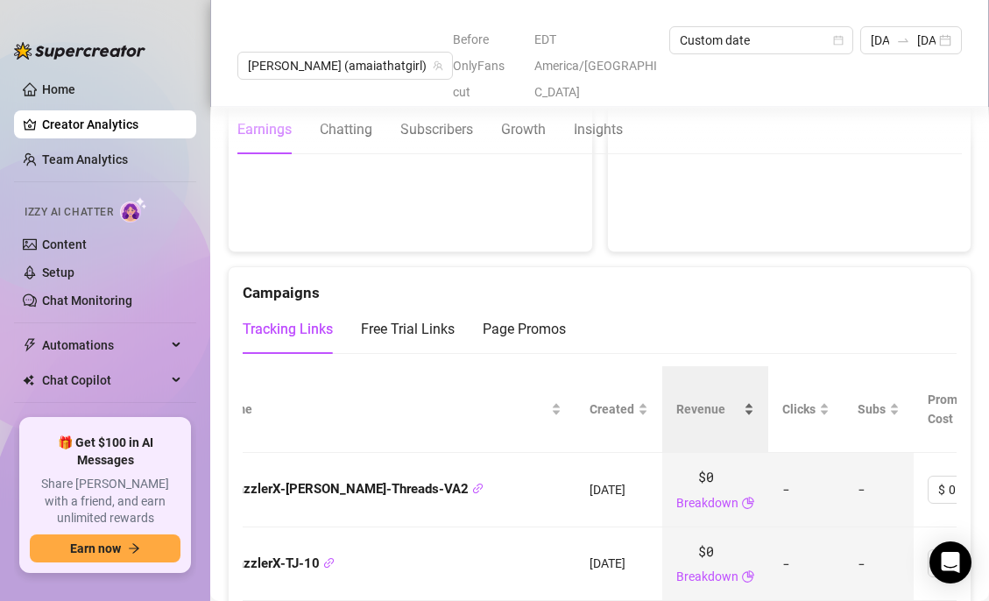
click at [677, 399] on div "Revenue" at bounding box center [715, 408] width 78 height 19
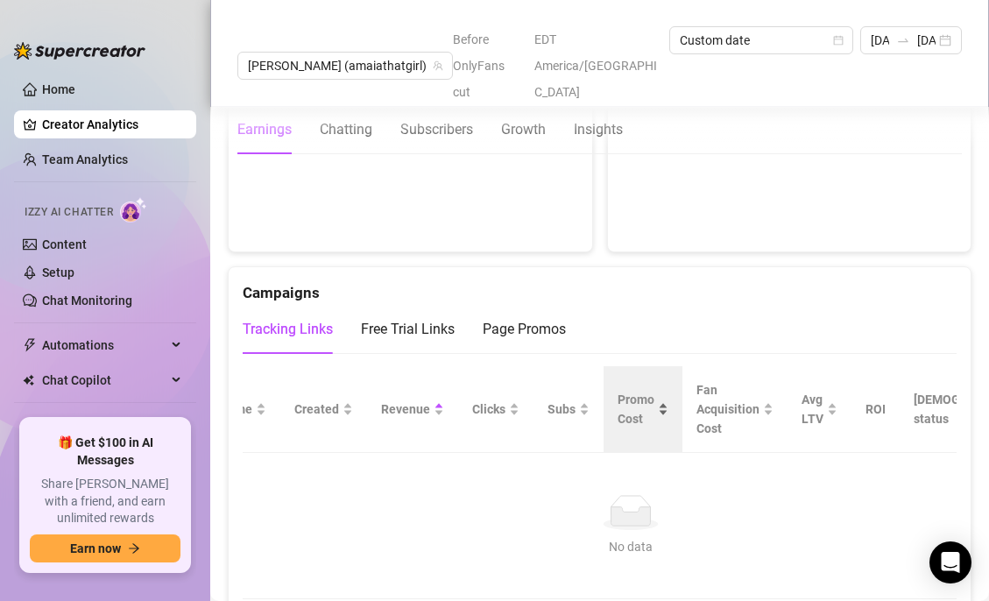
click at [662, 390] on div "Promo Cost" at bounding box center [643, 409] width 51 height 39
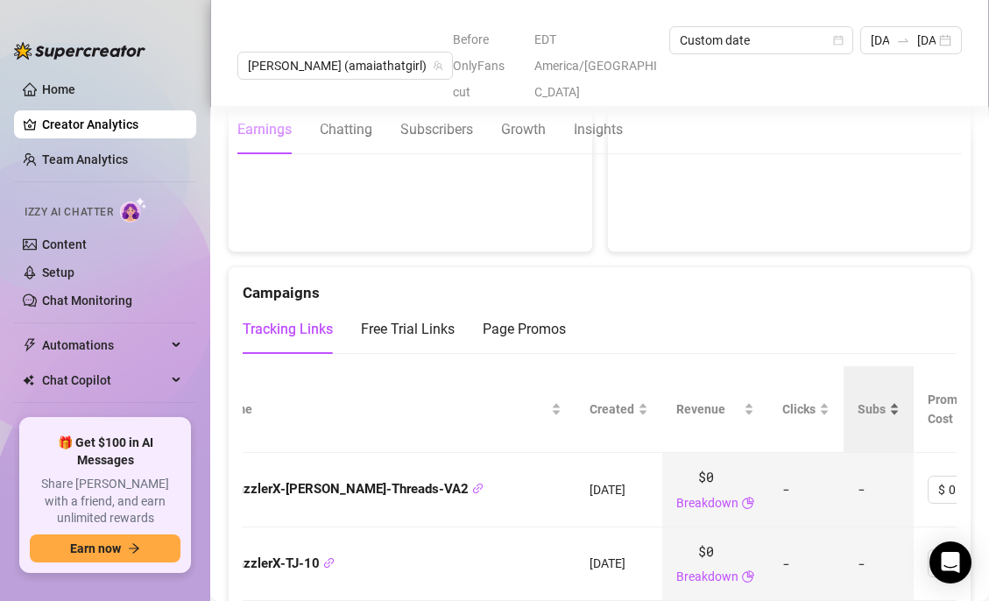
click at [858, 399] on div "Subs" at bounding box center [879, 408] width 42 height 19
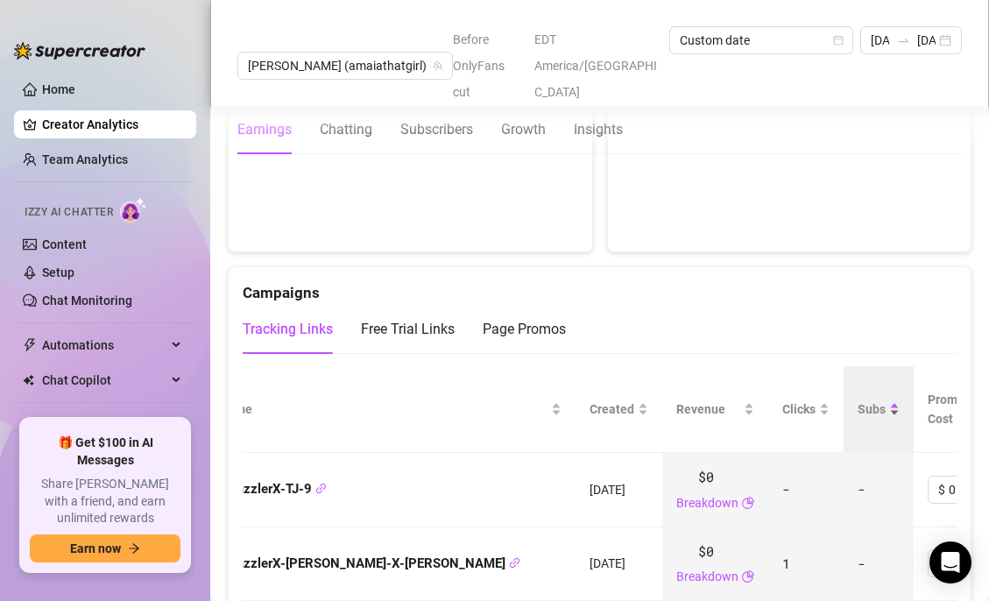
click at [858, 399] on div "Subs" at bounding box center [879, 408] width 42 height 19
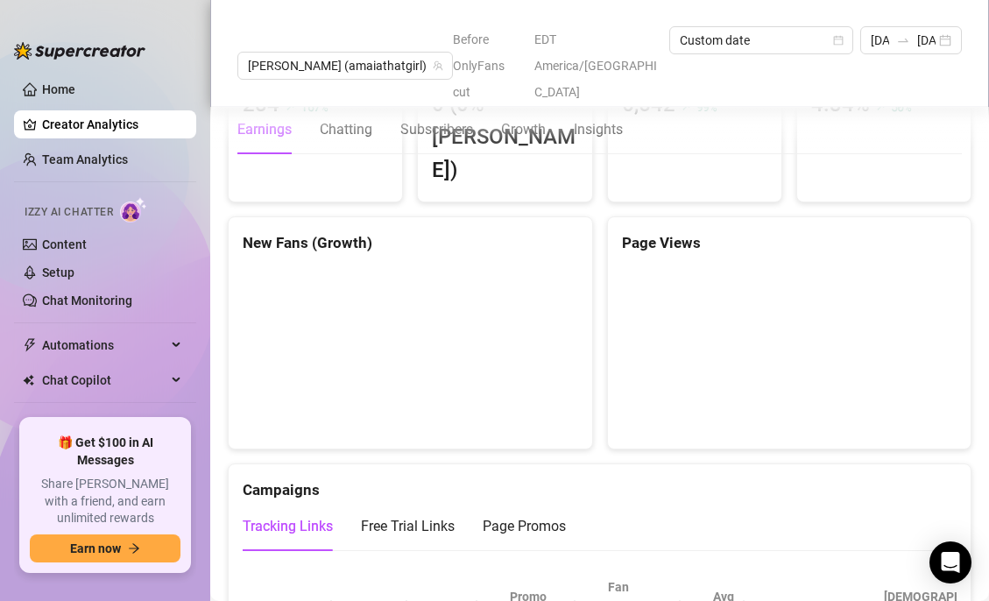
scroll to position [1792, 0]
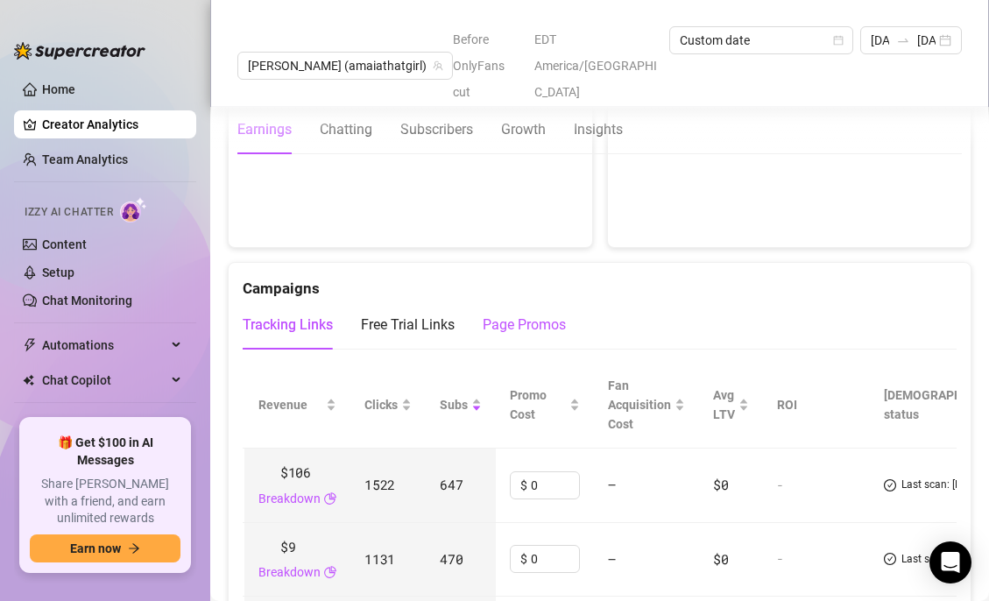
click at [498, 315] on div "Page Promos" at bounding box center [524, 325] width 83 height 21
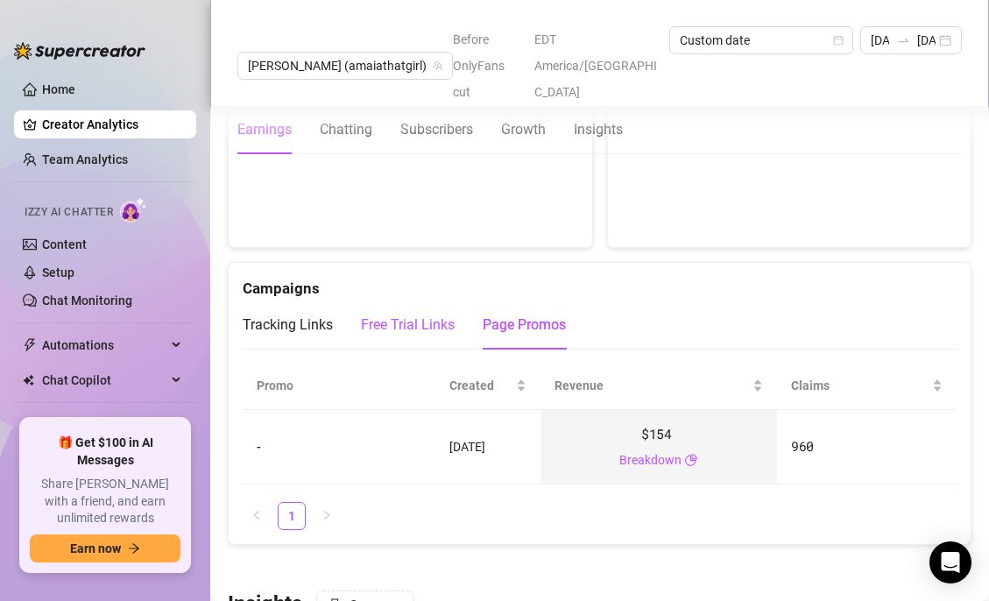
click at [425, 315] on div "Free Trial Links" at bounding box center [408, 325] width 94 height 21
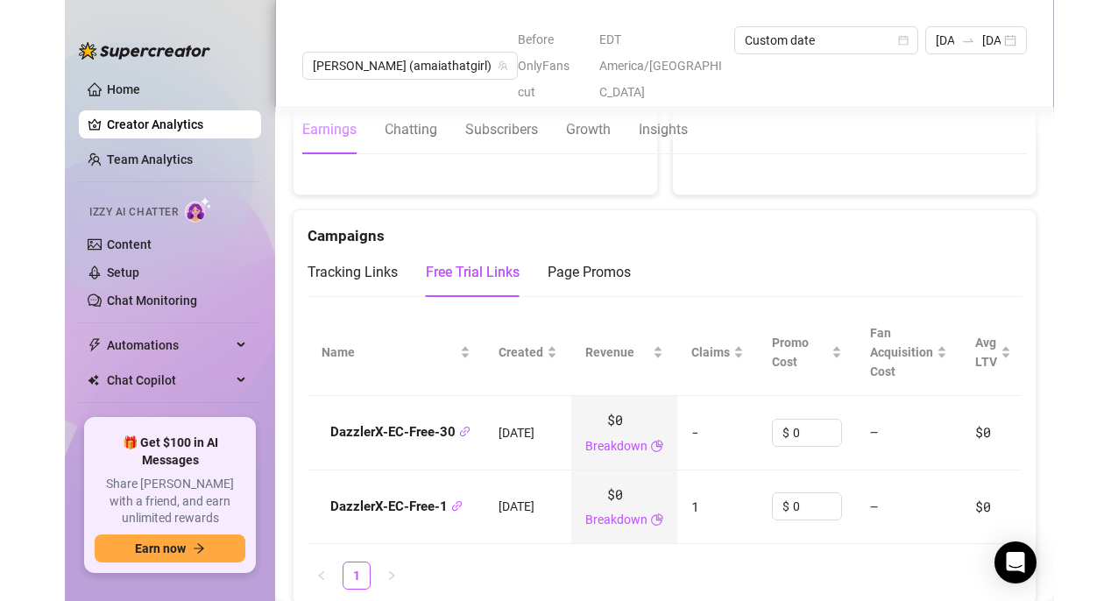
scroll to position [1849, 0]
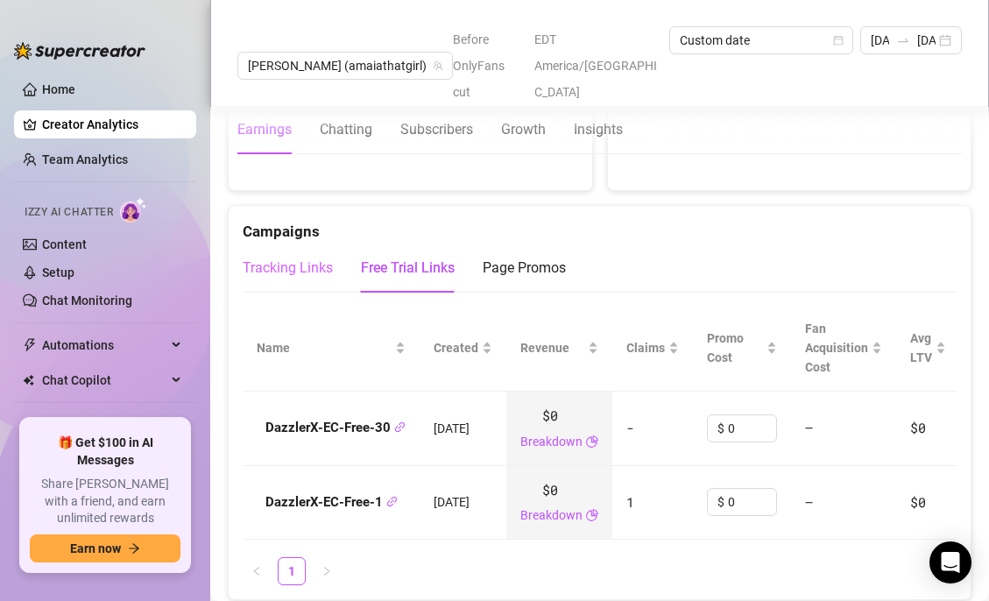
click at [279, 244] on div "Tracking Links" at bounding box center [288, 268] width 90 height 49
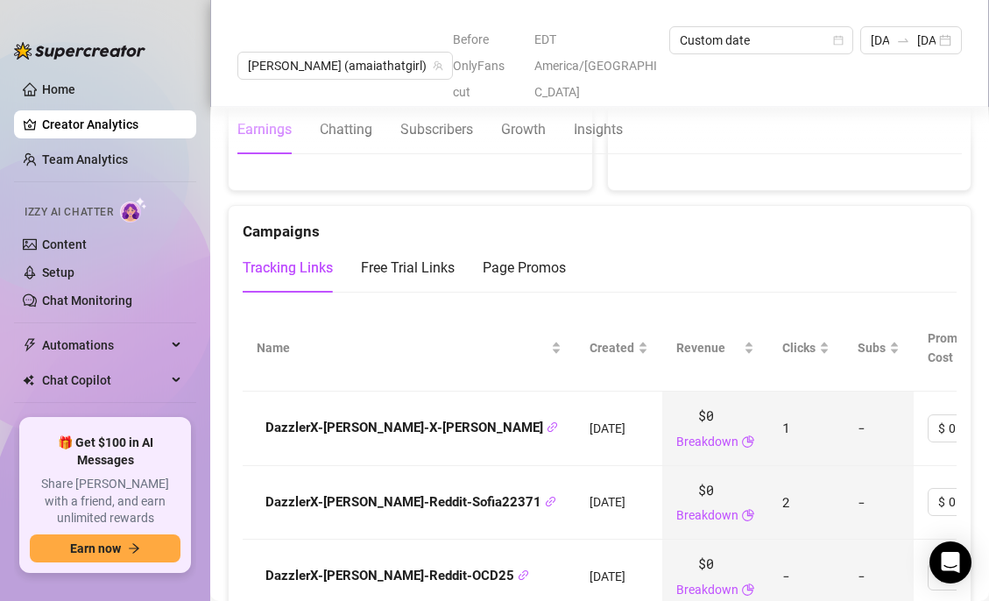
click at [288, 258] on div "Tracking Links" at bounding box center [288, 268] width 90 height 21
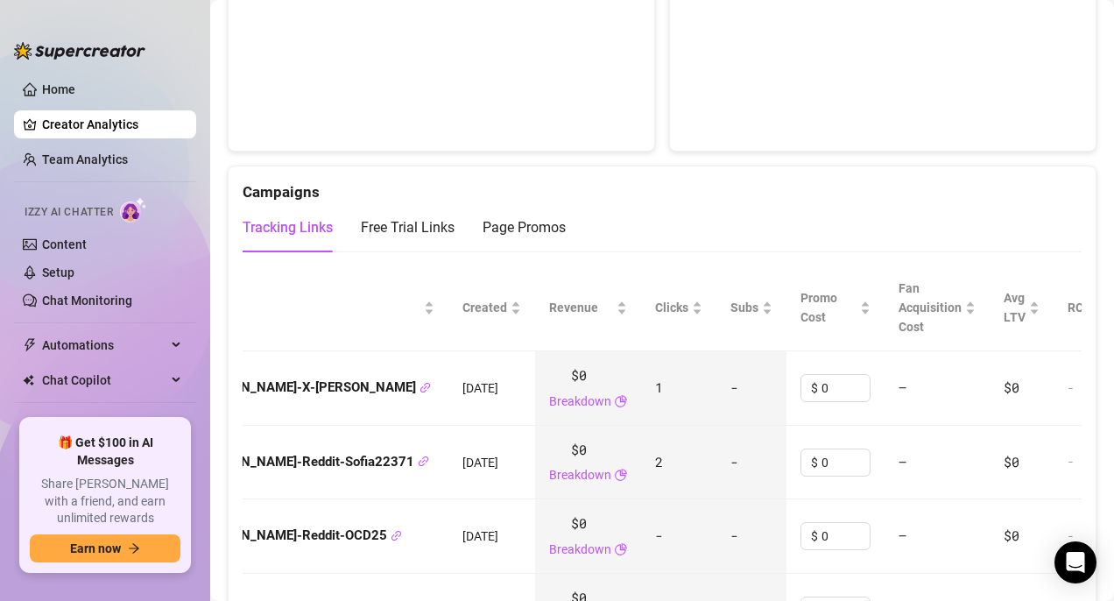
scroll to position [0, 62]
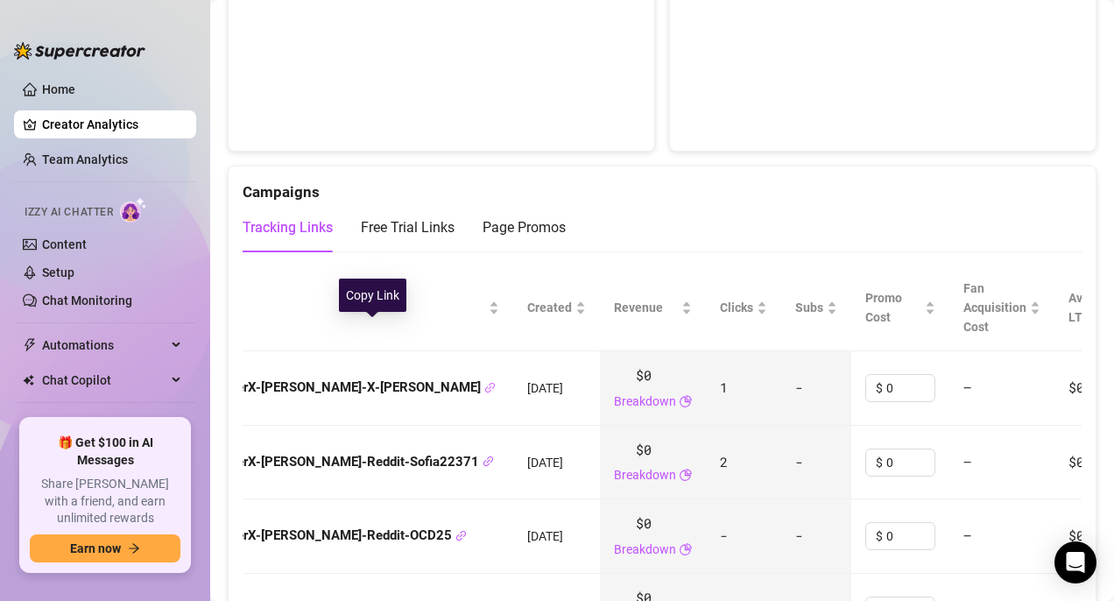
click at [485, 383] on icon "link" at bounding box center [490, 388] width 10 height 10
click at [351, 379] on strong "DazzlerX-[PERSON_NAME]-X-[PERSON_NAME]" at bounding box center [349, 387] width 293 height 16
click at [389, 378] on div "DazzlerX-[PERSON_NAME]-X-[PERSON_NAME]" at bounding box center [346, 388] width 305 height 21
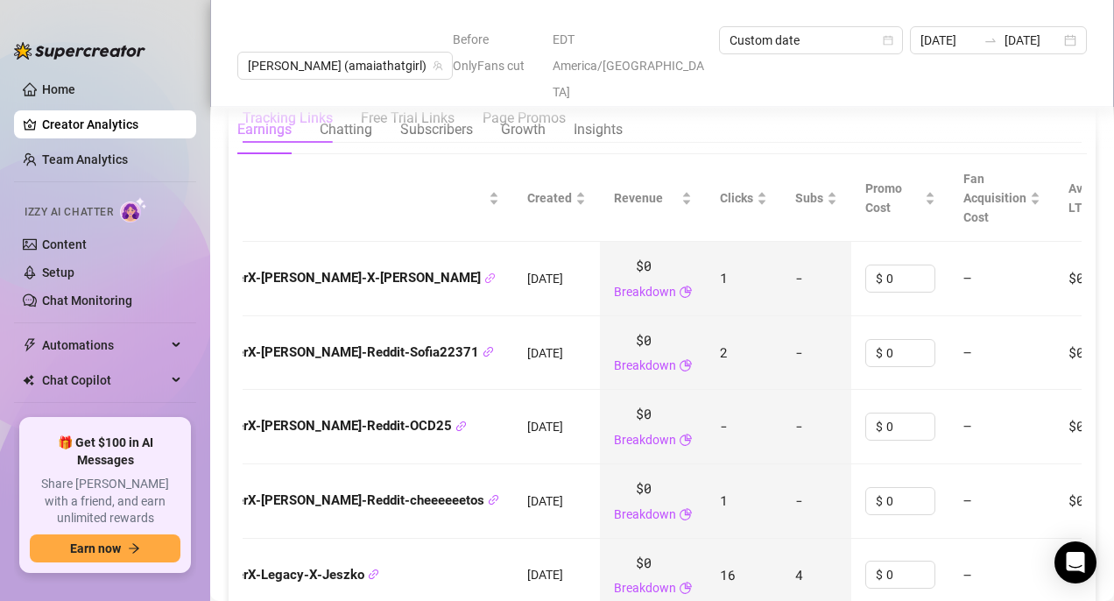
scroll to position [2012, 0]
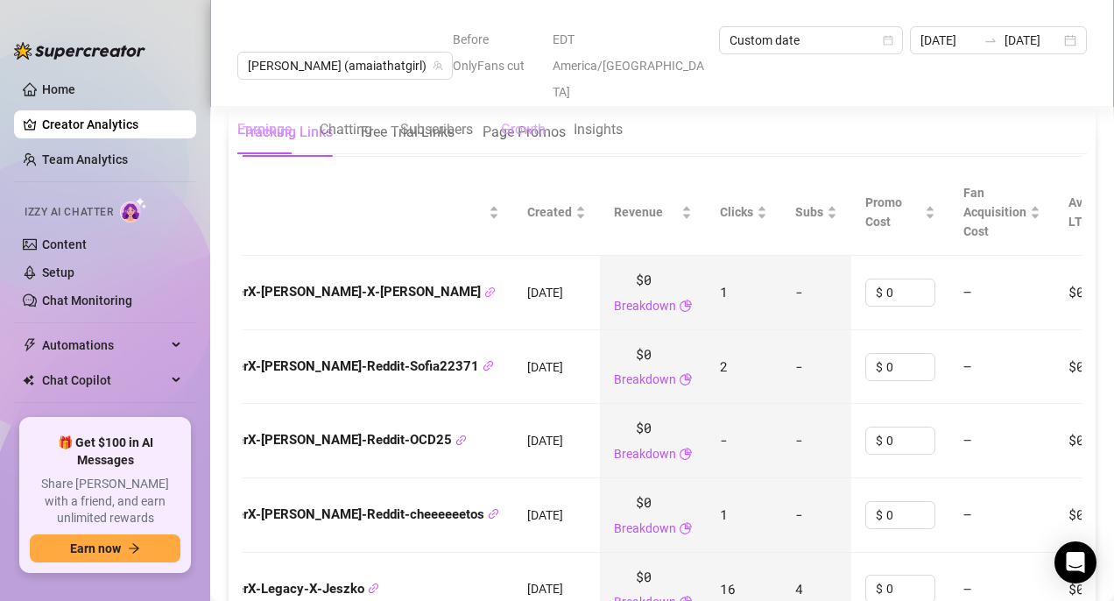
click at [540, 119] on div "Growth" at bounding box center [523, 129] width 45 height 21
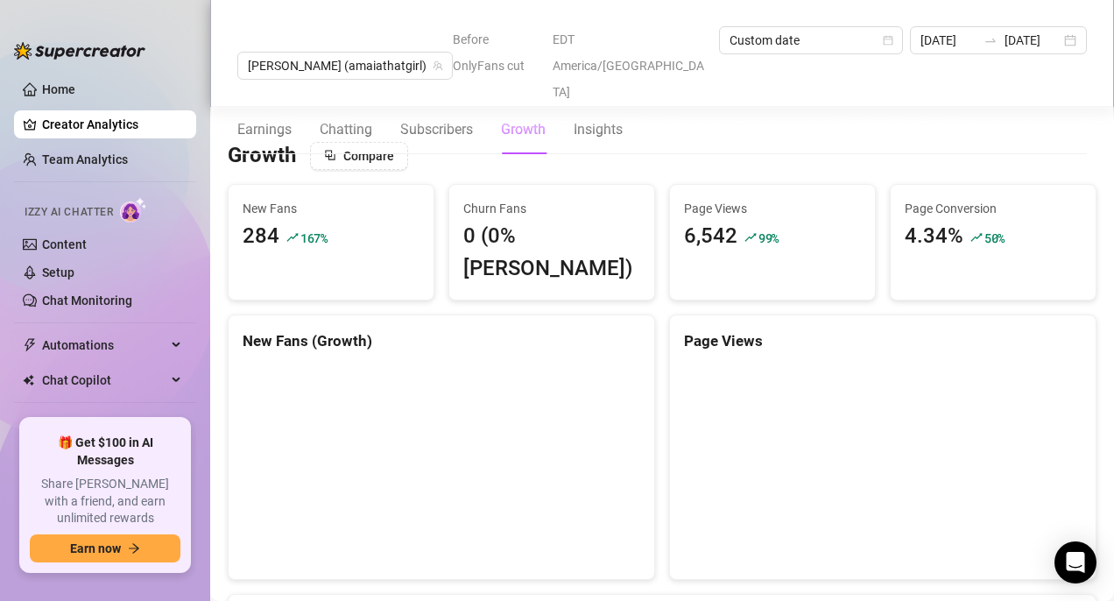
scroll to position [1521, 0]
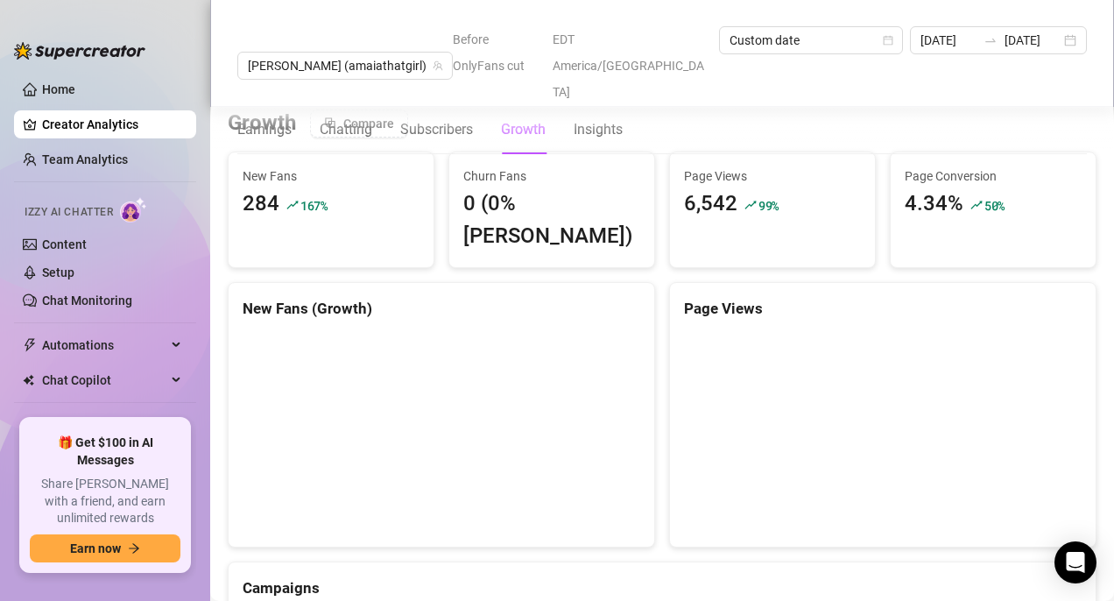
click at [544, 204] on div "Churn Fans 0 (0% [PERSON_NAME])" at bounding box center [551, 209] width 205 height 115
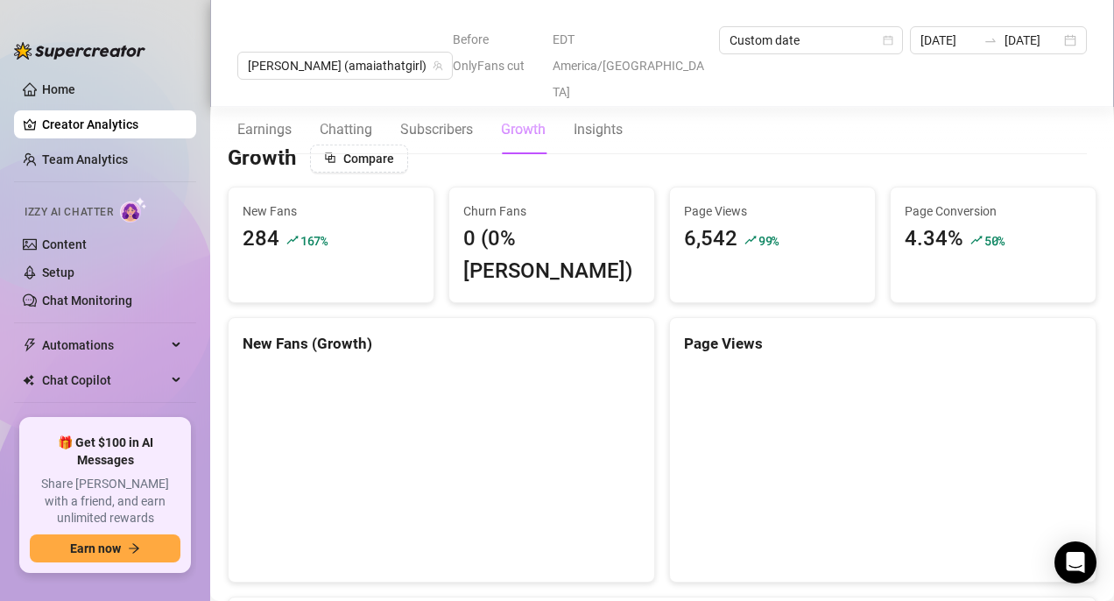
scroll to position [1479, 0]
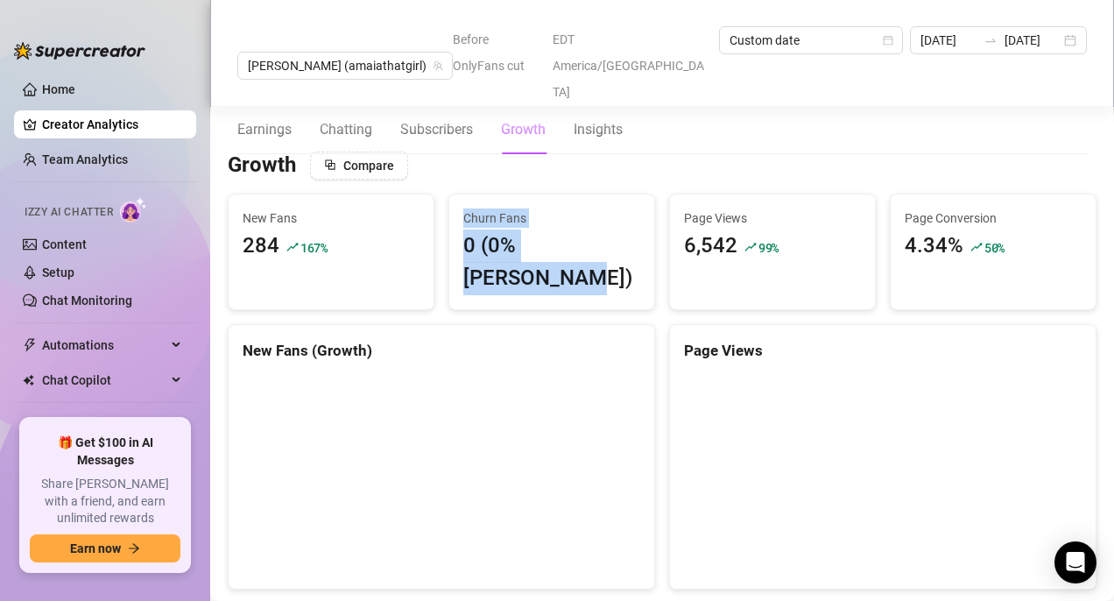
drag, startPoint x: 557, startPoint y: 173, endPoint x: 612, endPoint y: 254, distance: 97.7
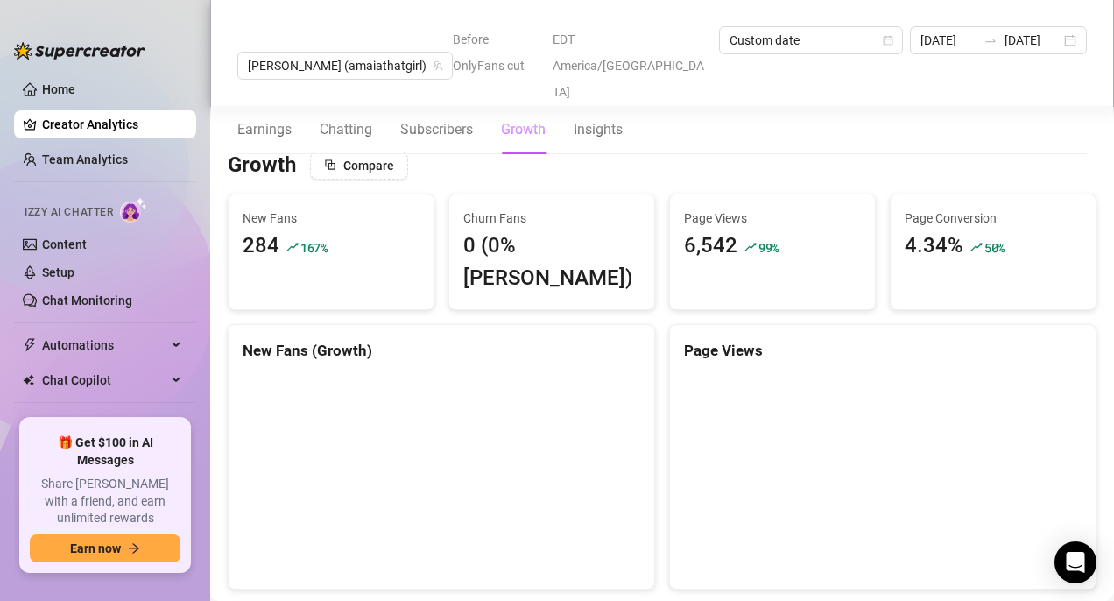
click at [624, 243] on div "Churn Fans 0 (0% [PERSON_NAME])" at bounding box center [551, 251] width 205 height 115
drag, startPoint x: 641, startPoint y: 238, endPoint x: 641, endPoint y: 195, distance: 42.9
click at [641, 195] on div "Churn Fans 0 (0% [PERSON_NAME])" at bounding box center [551, 251] width 205 height 115
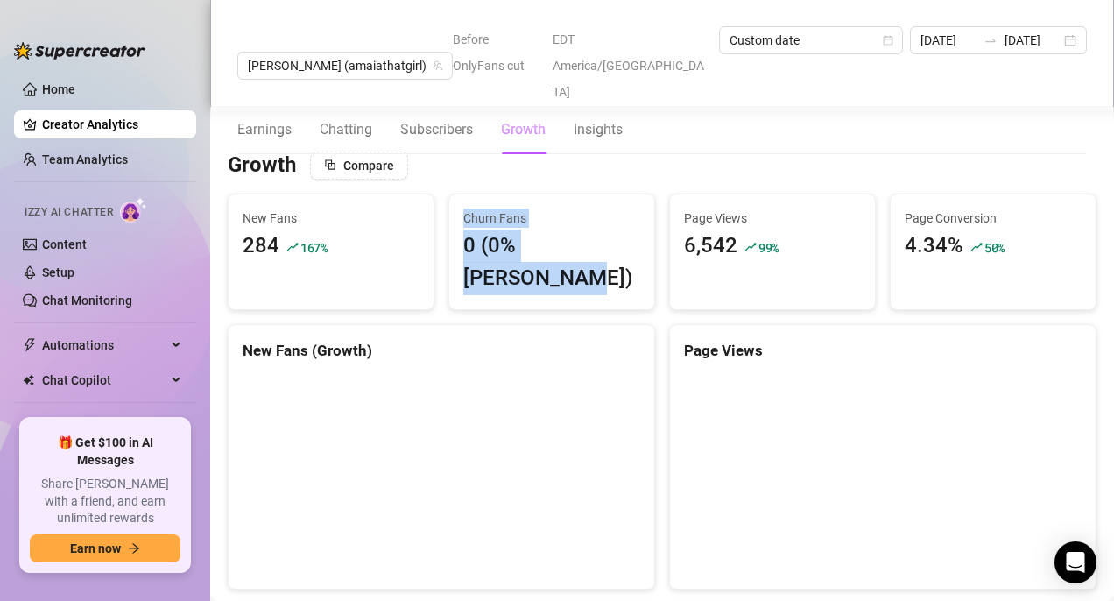
drag, startPoint x: 641, startPoint y: 181, endPoint x: 647, endPoint y: 244, distance: 62.5
click at [647, 244] on div "Churn Fans 0 (0% [PERSON_NAME])" at bounding box center [551, 251] width 205 height 115
drag, startPoint x: 644, startPoint y: 244, endPoint x: 644, endPoint y: 172, distance: 71.8
click at [644, 194] on div "Churn Fans 0 (0% [PERSON_NAME])" at bounding box center [551, 251] width 205 height 115
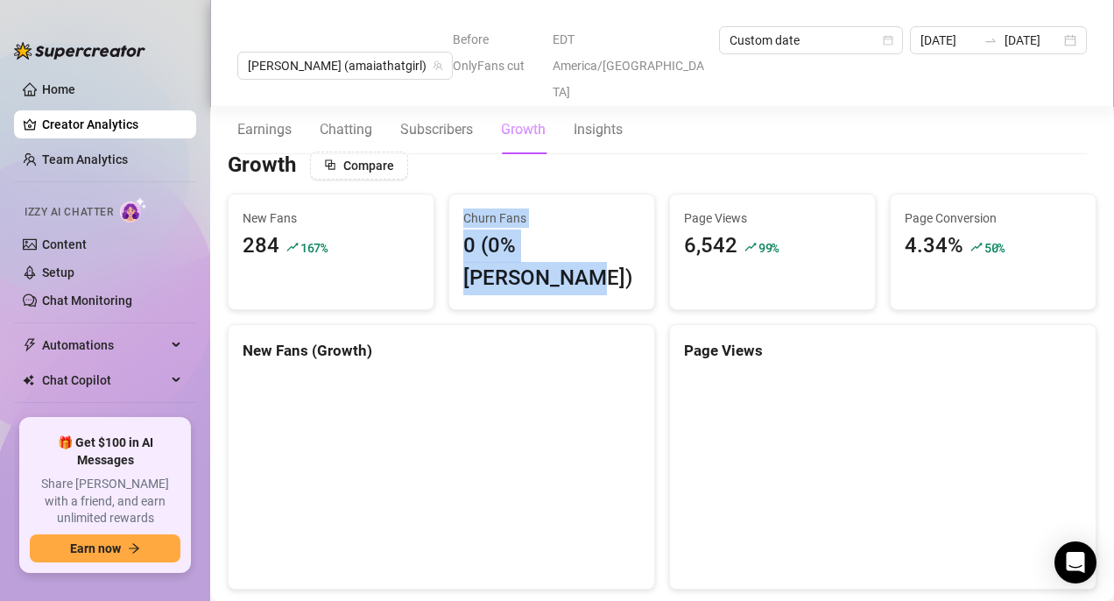
click at [644, 194] on div "Churn Fans 0 (0% [PERSON_NAME])" at bounding box center [551, 251] width 205 height 115
drag, startPoint x: 644, startPoint y: 169, endPoint x: 643, endPoint y: 244, distance: 75.3
click at [643, 244] on div "Churn Fans 0 (0% [PERSON_NAME])" at bounding box center [551, 251] width 205 height 115
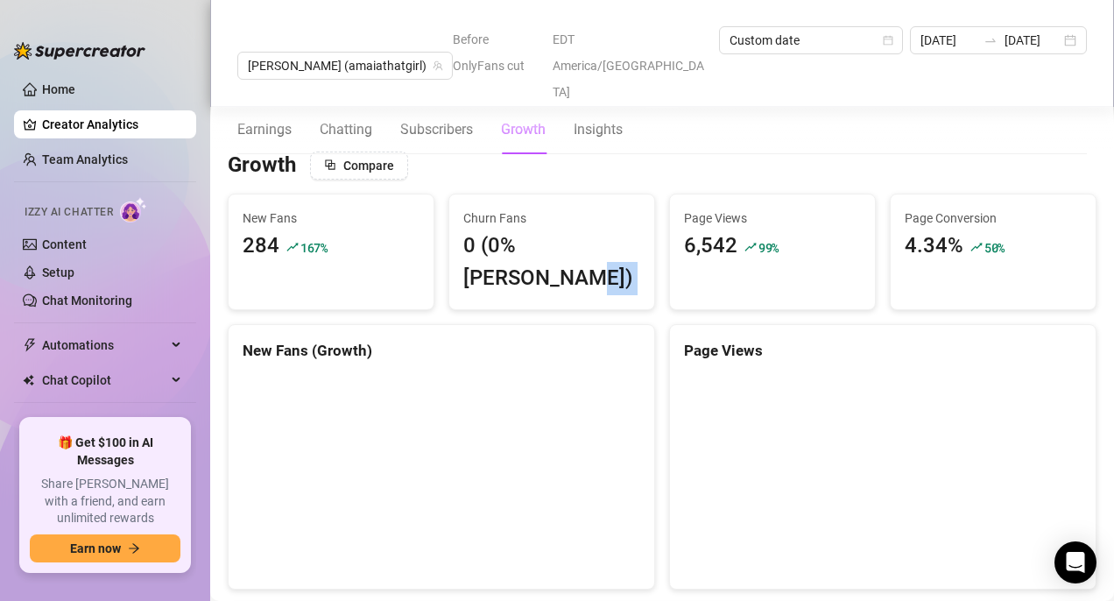
drag, startPoint x: 647, startPoint y: 244, endPoint x: 742, endPoint y: 160, distance: 127.2
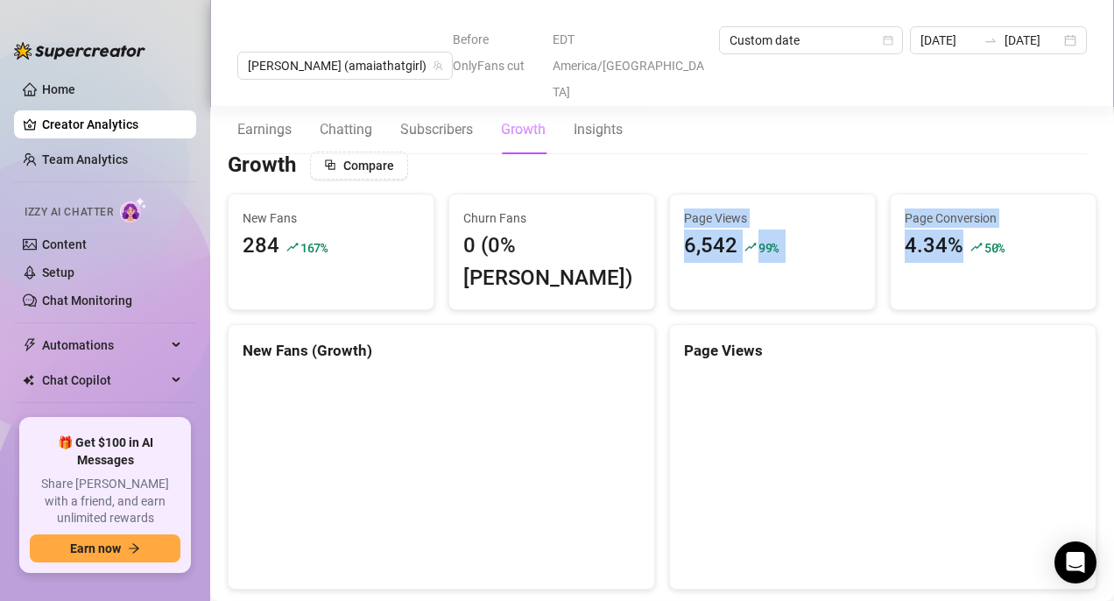
drag, startPoint x: 723, startPoint y: 162, endPoint x: 915, endPoint y: 238, distance: 206.4
click at [915, 238] on div "Page Conversion 4.34% 50 %" at bounding box center [993, 235] width 205 height 82
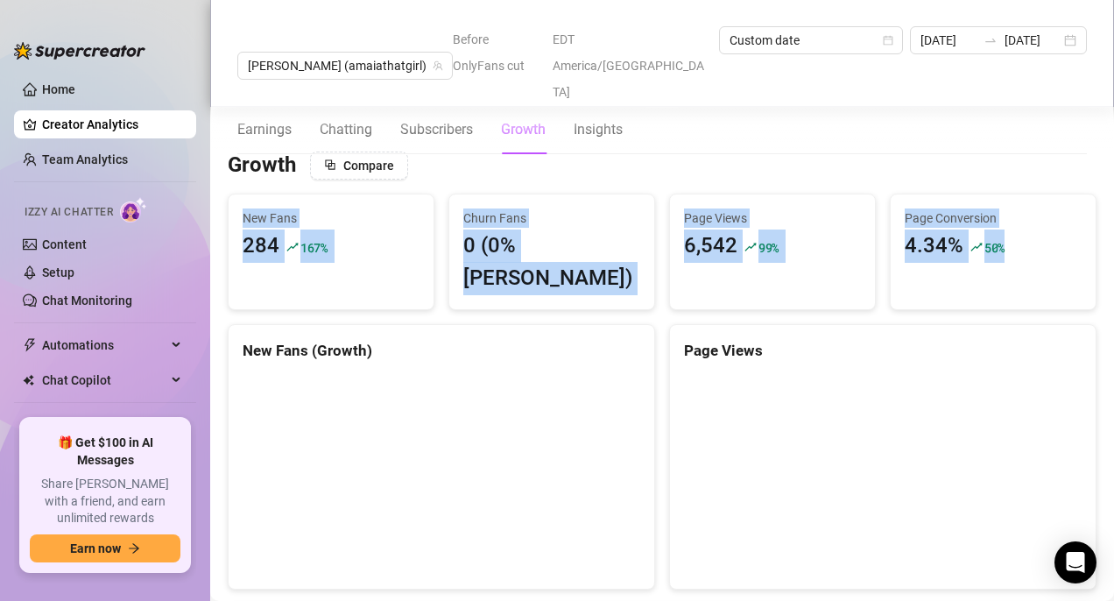
drag, startPoint x: 1001, startPoint y: 238, endPoint x: 998, endPoint y: 133, distance: 105.2
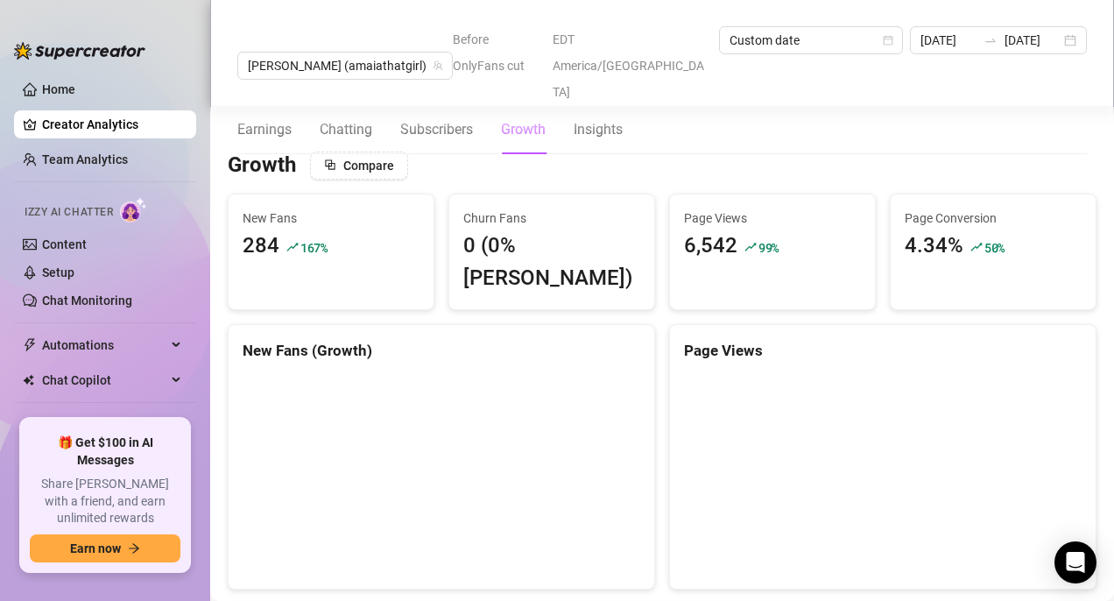
click at [988, 152] on div "Growth Compare" at bounding box center [662, 166] width 869 height 28
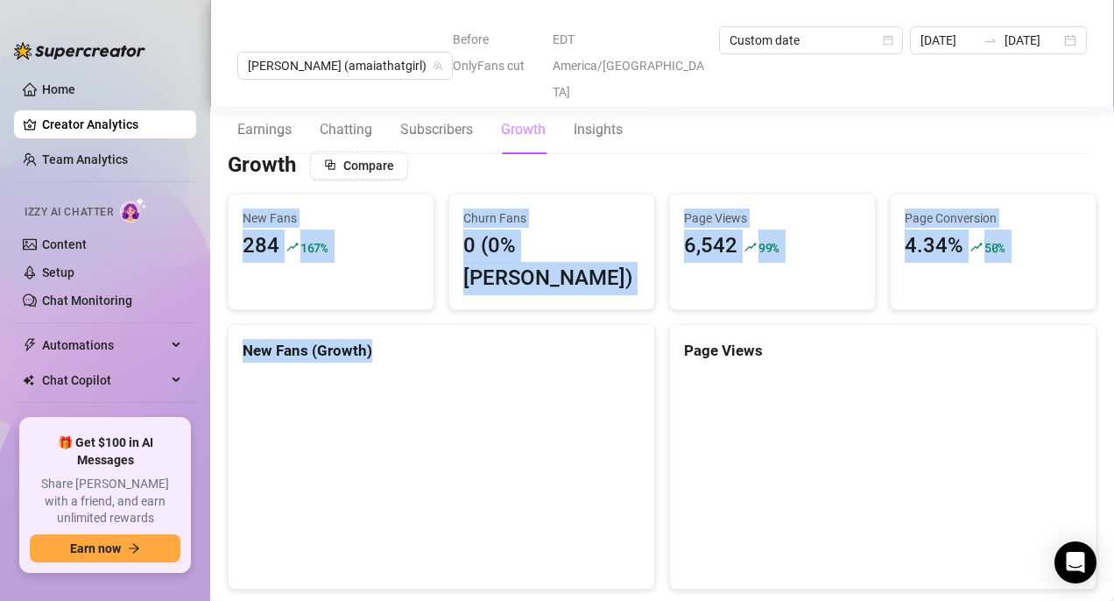
drag, startPoint x: 992, startPoint y: 145, endPoint x: 987, endPoint y: 270, distance: 125.4
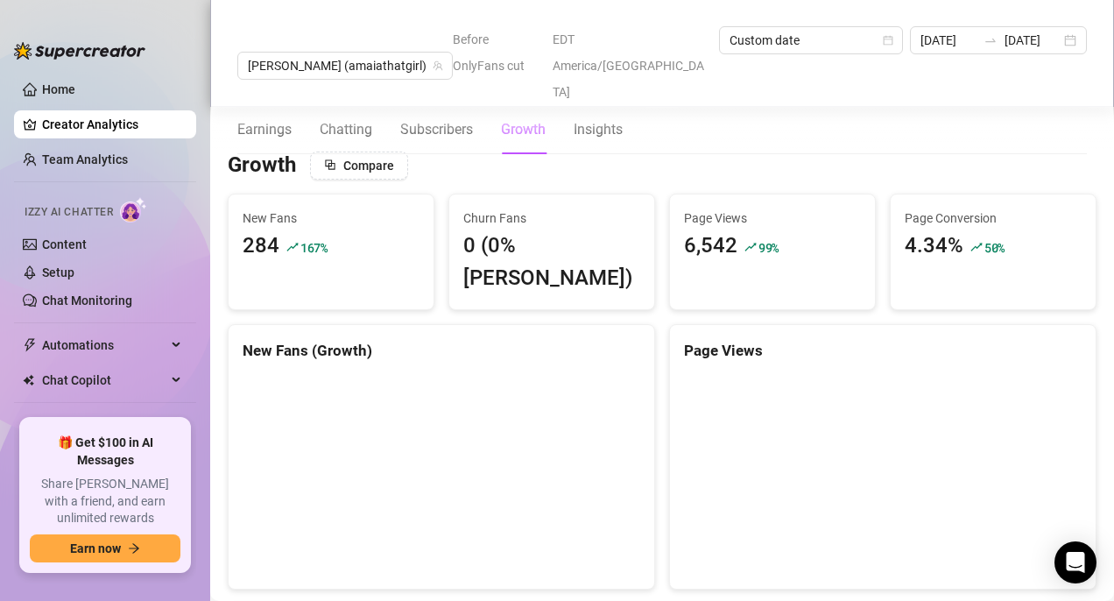
drag, startPoint x: 988, startPoint y: 248, endPoint x: 997, endPoint y: 170, distance: 78.5
click at [988, 194] on div "Page Conversion 4.34% 50 %" at bounding box center [993, 235] width 205 height 82
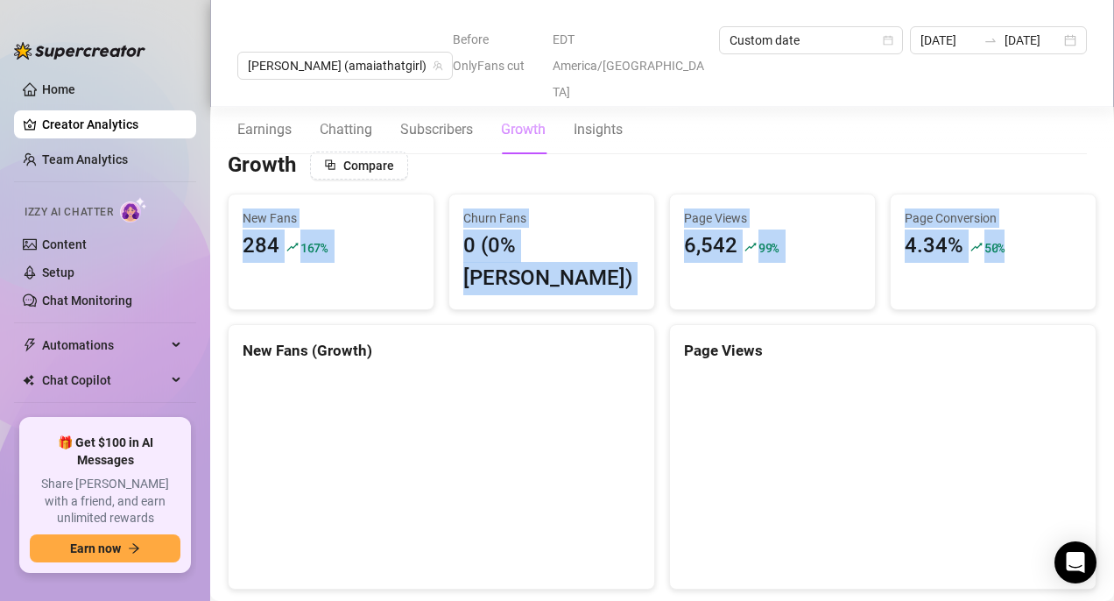
drag, startPoint x: 996, startPoint y: 155, endPoint x: 996, endPoint y: 241, distance: 85.9
click at [988, 241] on div "Page Conversion 4.34% 50 %" at bounding box center [993, 235] width 205 height 82
drag, startPoint x: 996, startPoint y: 241, endPoint x: 1001, endPoint y: 150, distance: 91.3
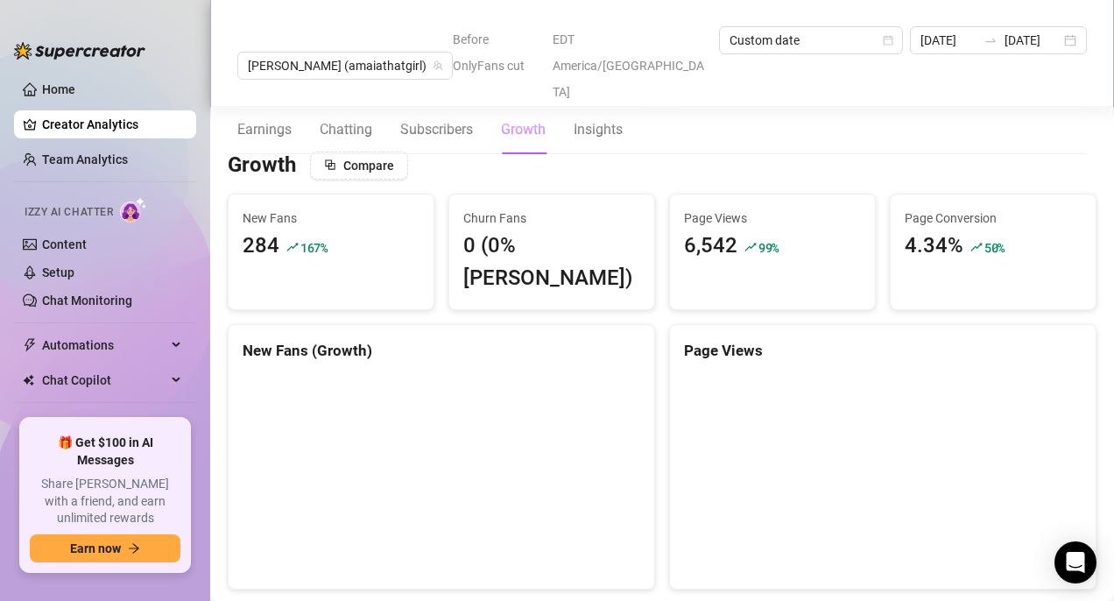
click at [988, 152] on div "Growth Compare" at bounding box center [662, 166] width 869 height 28
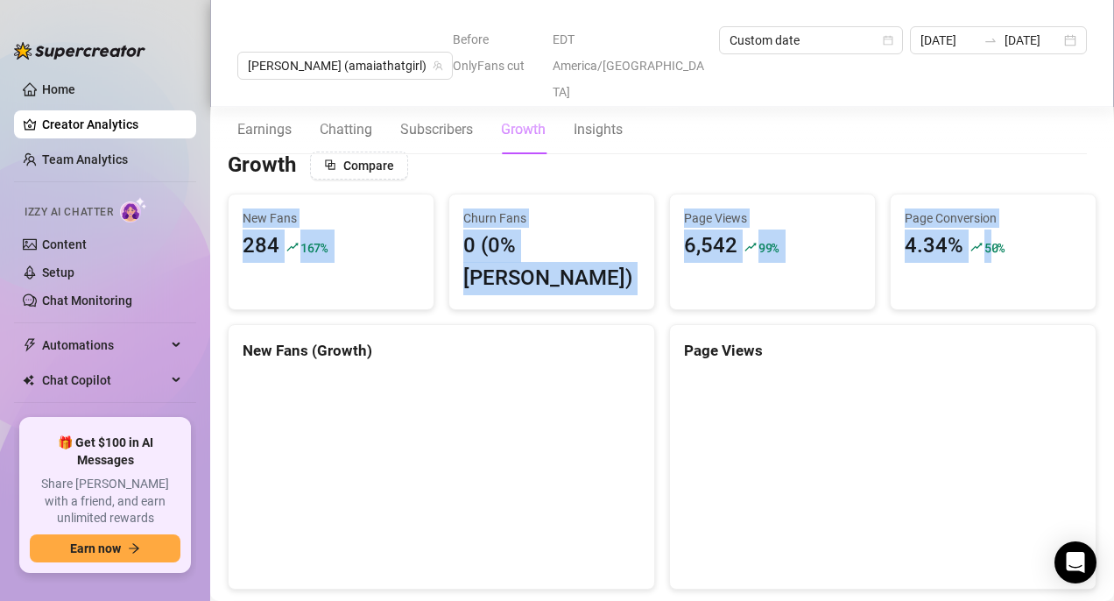
drag, startPoint x: 1002, startPoint y: 147, endPoint x: 986, endPoint y: 229, distance: 83.0
click at [376, 230] on div "284 167 %" at bounding box center [331, 246] width 177 height 33
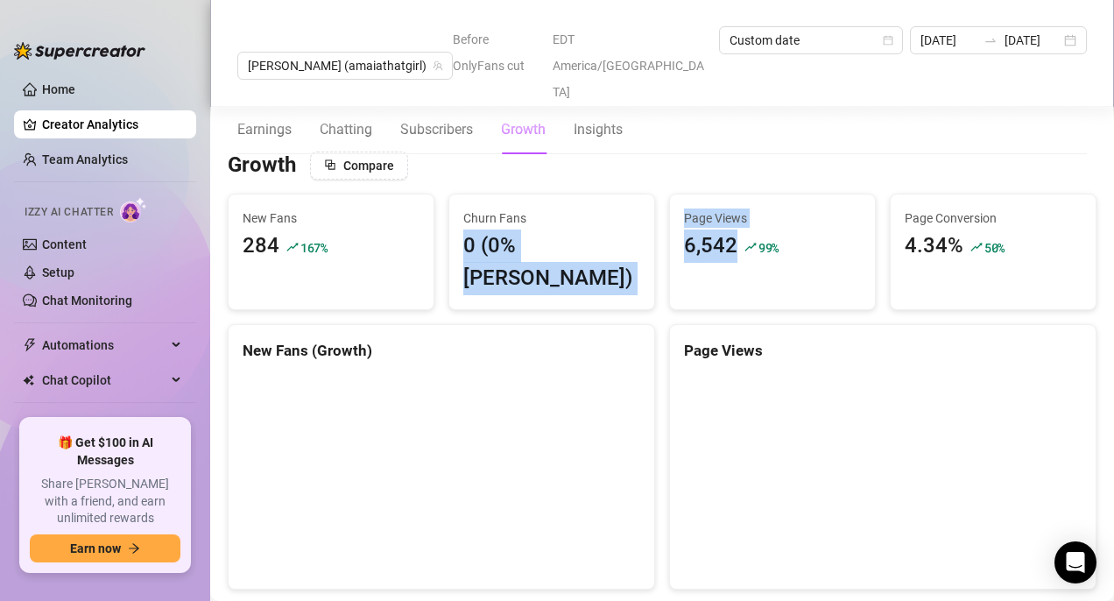
drag, startPoint x: 599, startPoint y: 185, endPoint x: 668, endPoint y: 252, distance: 96.0
drag, startPoint x: 668, startPoint y: 242, endPoint x: 703, endPoint y: 160, distance: 89.0
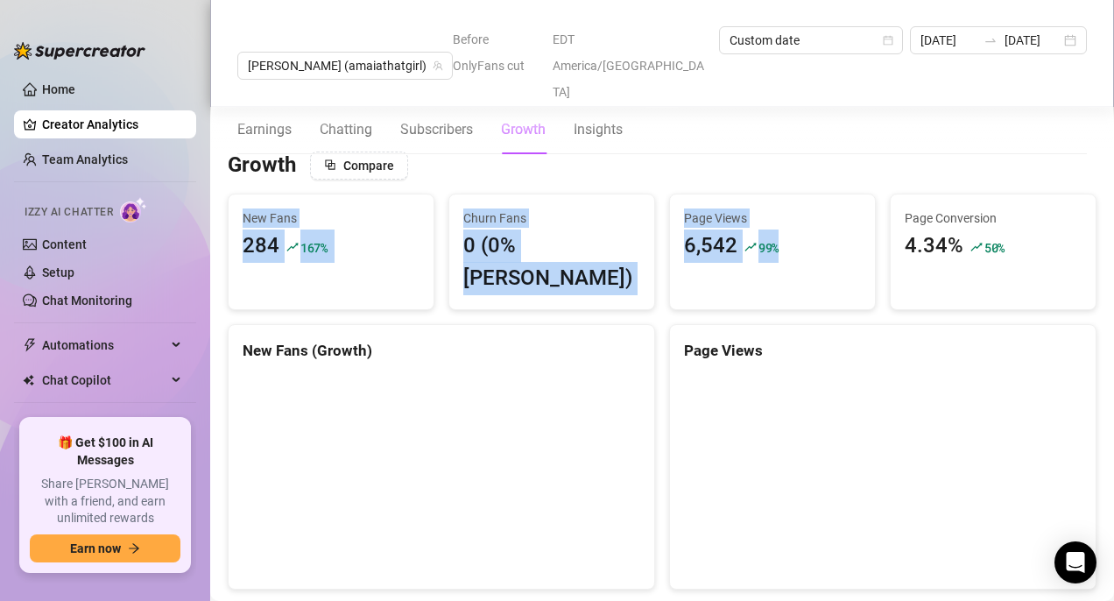
drag, startPoint x: 692, startPoint y: 157, endPoint x: 819, endPoint y: 251, distance: 157.9
drag, startPoint x: 983, startPoint y: 243, endPoint x: 986, endPoint y: 124, distance: 119.2
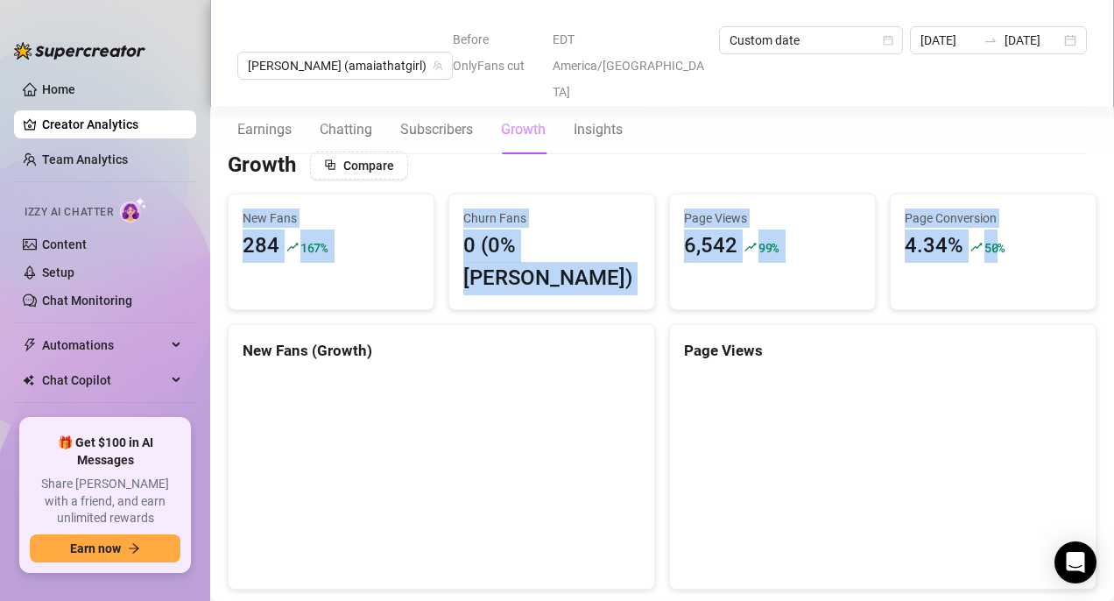
drag, startPoint x: 986, startPoint y: 124, endPoint x: 974, endPoint y: 243, distance: 119.8
click at [974, 249] on div "Page Conversion 4.34% 50 %" at bounding box center [993, 235] width 205 height 82
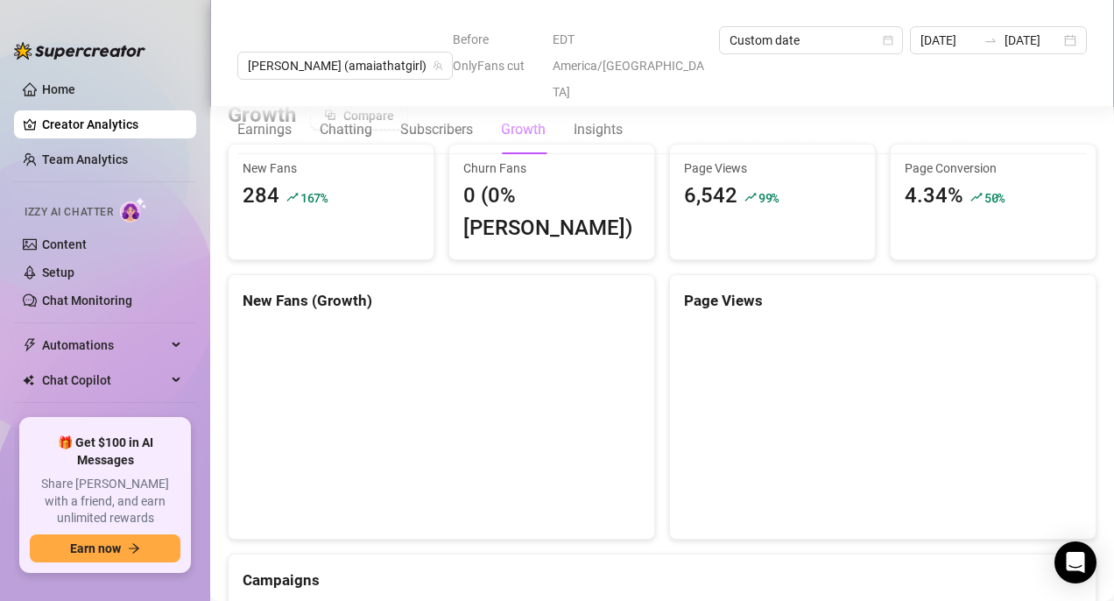
scroll to position [1531, 0]
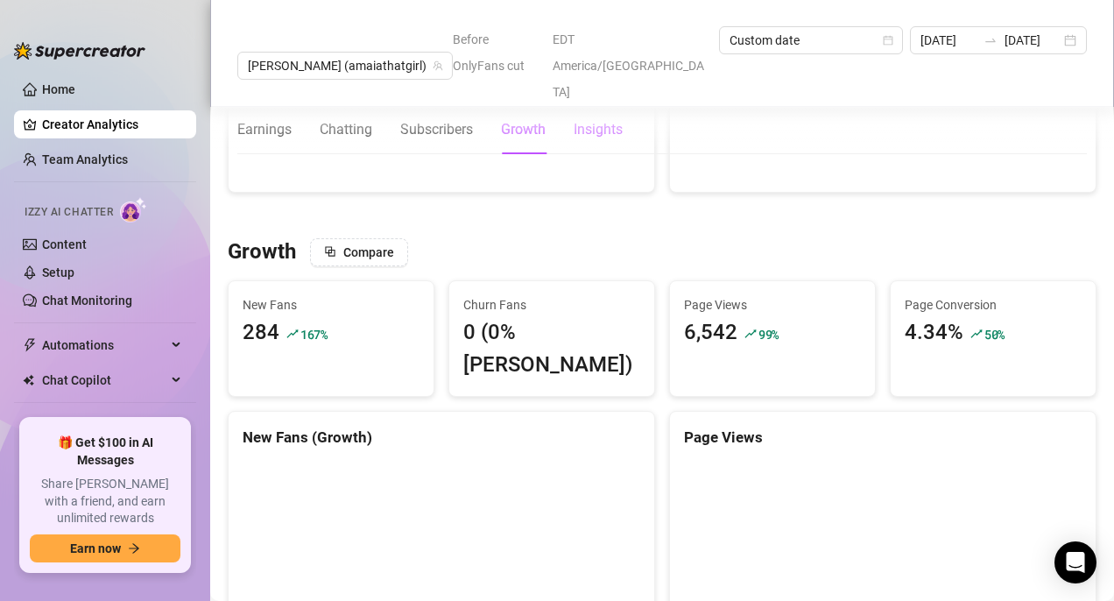
click at [604, 119] on div "Insights" at bounding box center [598, 129] width 49 height 21
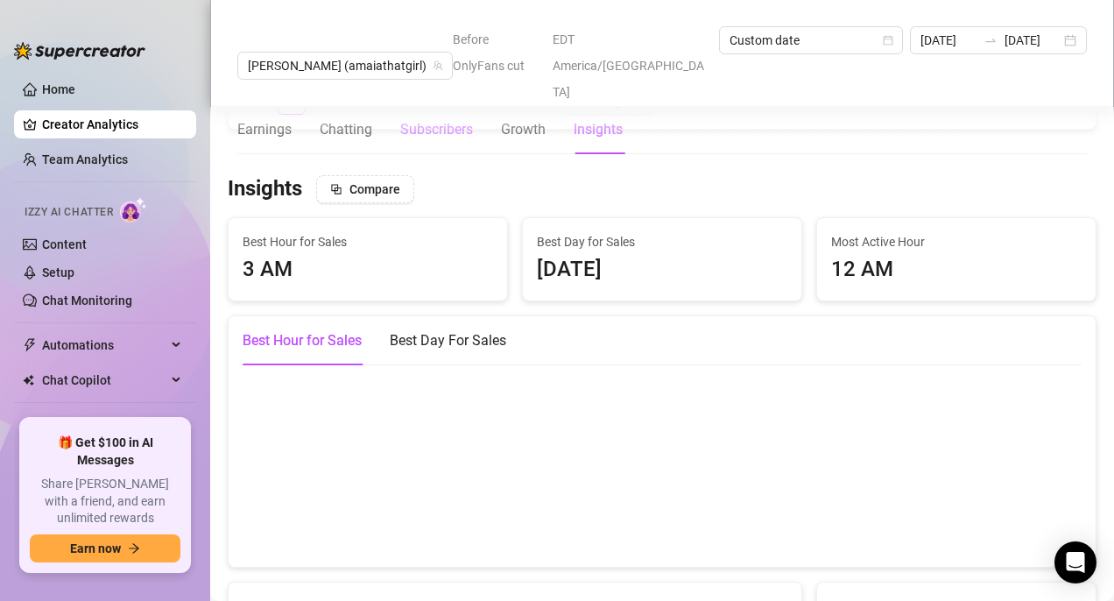
click at [449, 119] on div "Subscribers" at bounding box center [436, 129] width 73 height 21
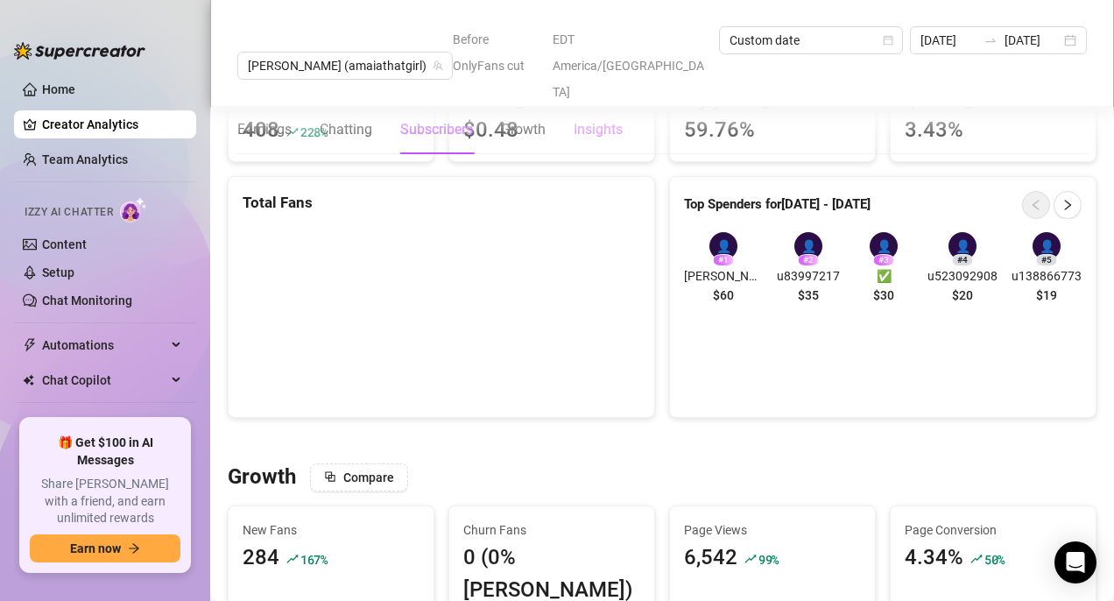
scroll to position [1061, 0]
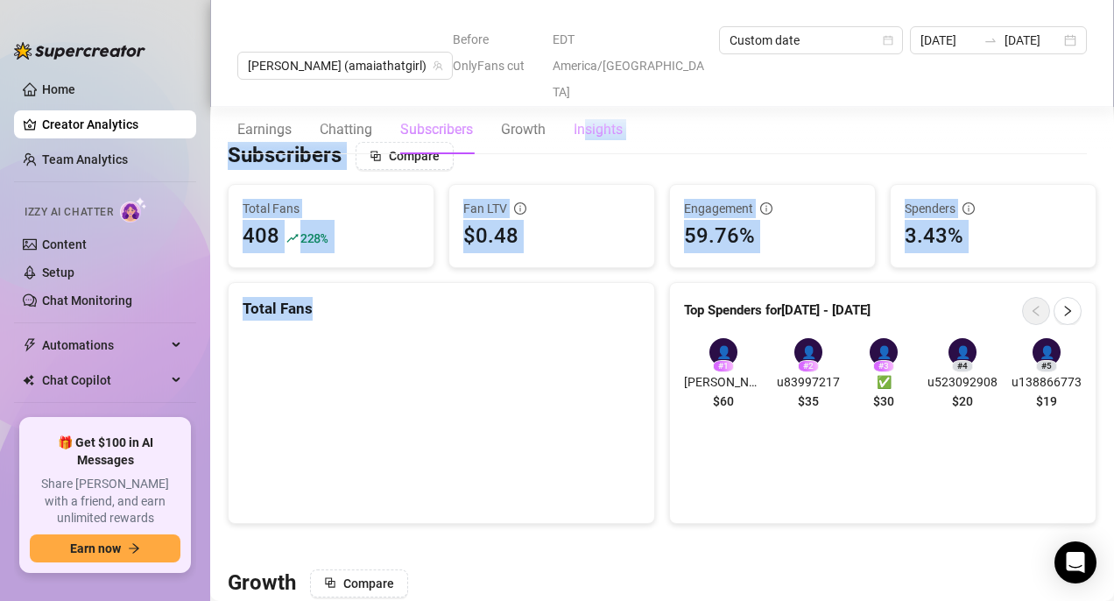
drag, startPoint x: 585, startPoint y: 87, endPoint x: 435, endPoint y: 317, distance: 274.8
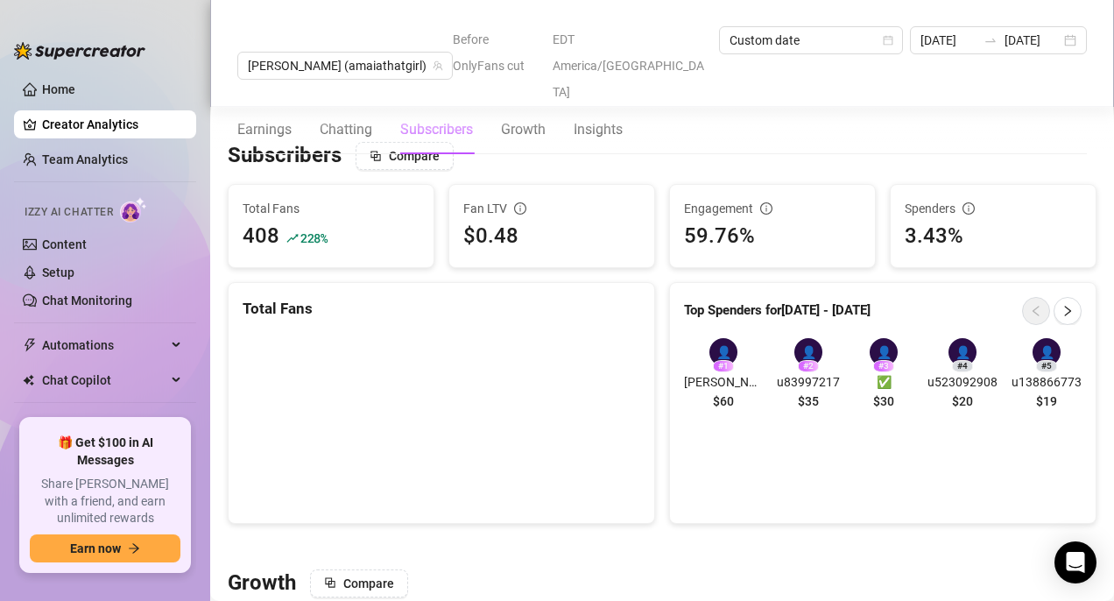
click at [710, 338] on div "👤" at bounding box center [724, 352] width 28 height 28
click at [718, 372] on span "[PERSON_NAME]" at bounding box center [723, 381] width 79 height 19
click at [718, 360] on div "# 1" at bounding box center [723, 366] width 21 height 12
click at [721, 338] on div "👤" at bounding box center [724, 352] width 28 height 28
click at [721, 392] on span "$60" at bounding box center [723, 401] width 21 height 19
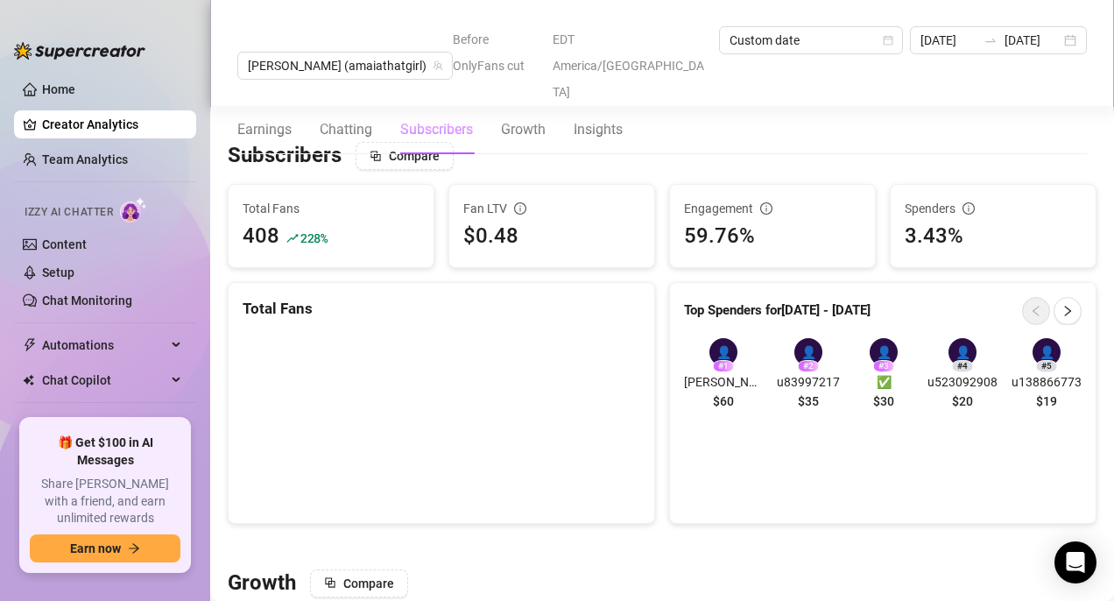
click at [721, 372] on span "[PERSON_NAME]" at bounding box center [723, 381] width 79 height 19
click at [74, 276] on link "Setup" at bounding box center [58, 272] width 32 height 14
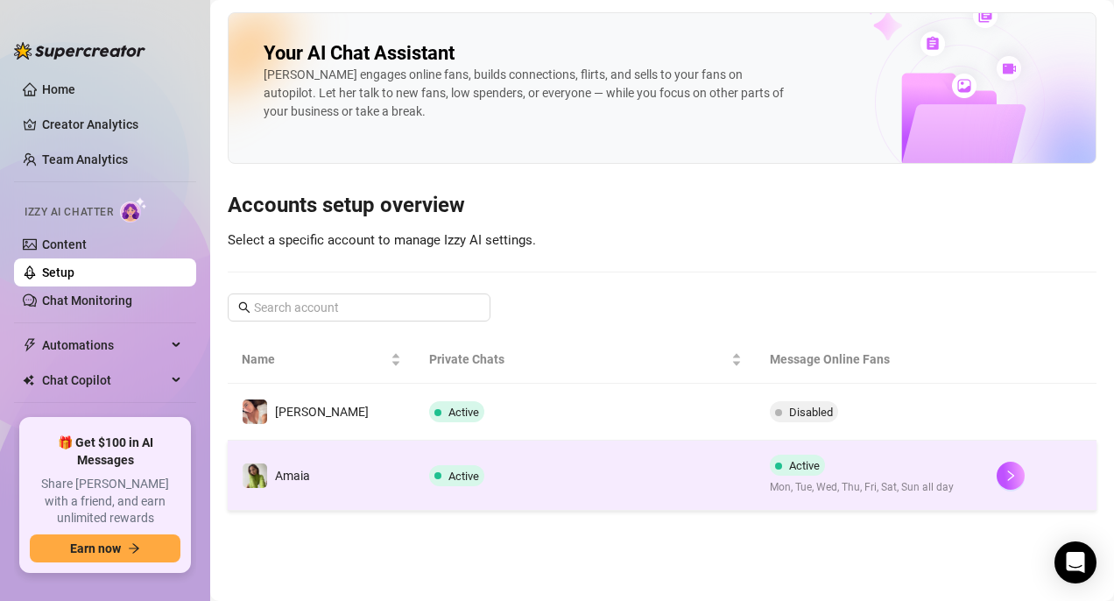
click at [797, 470] on span "Active" at bounding box center [804, 465] width 31 height 13
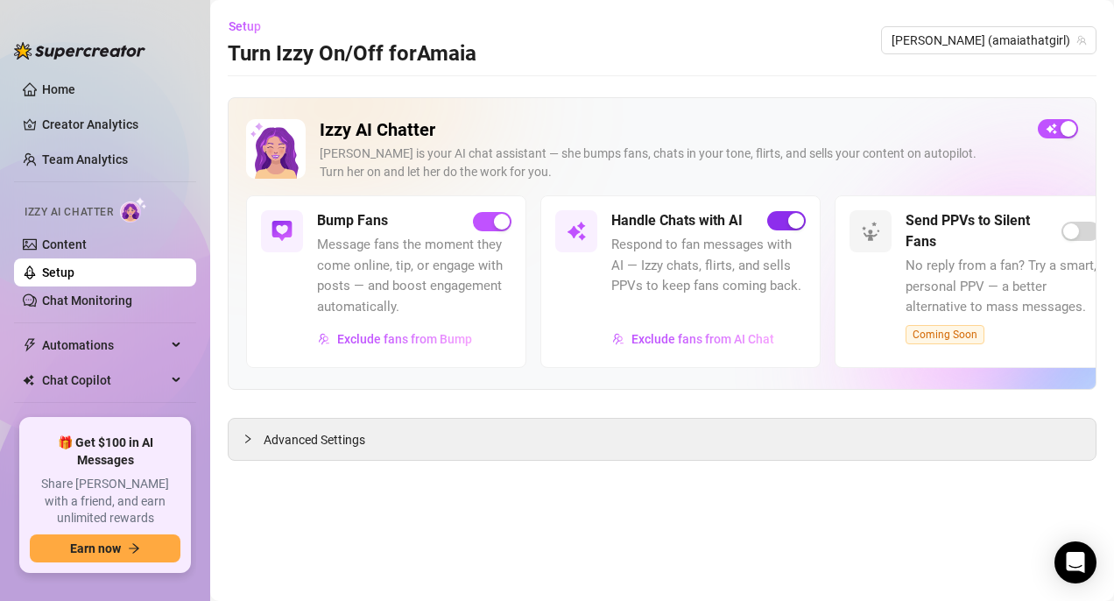
click at [772, 220] on span "button" at bounding box center [786, 220] width 39 height 19
click at [799, 76] on main "Setup Turn Izzy On/Off for [PERSON_NAME] (amaiathatgirl) Izzy AI Chatter [PERSO…" at bounding box center [662, 300] width 904 height 601
click at [798, 125] on h2 "Izzy AI Chatter" at bounding box center [672, 130] width 704 height 22
